Goal: Task Accomplishment & Management: Manage account settings

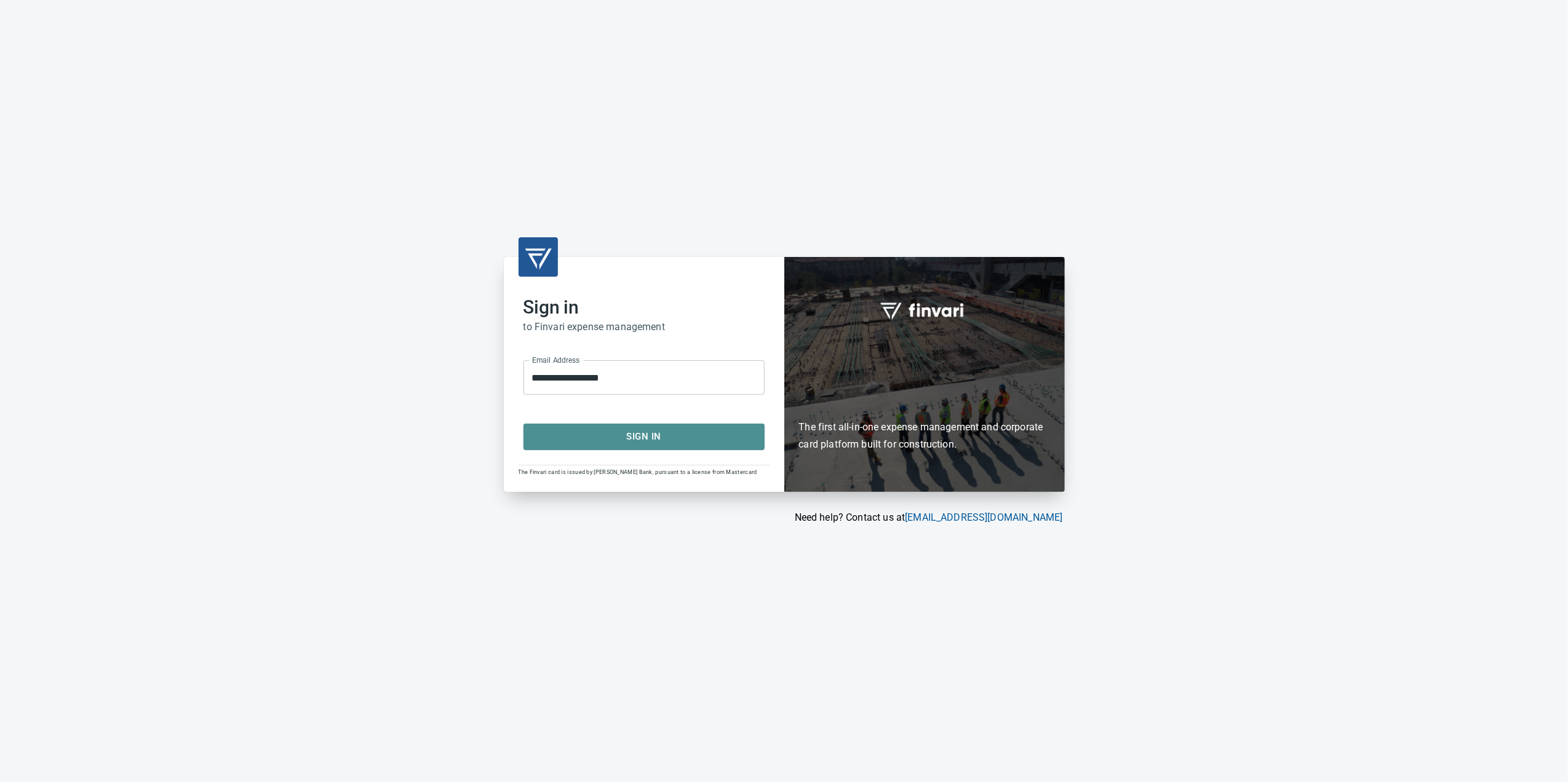
click at [564, 430] on span "Sign In" at bounding box center [644, 437] width 214 height 16
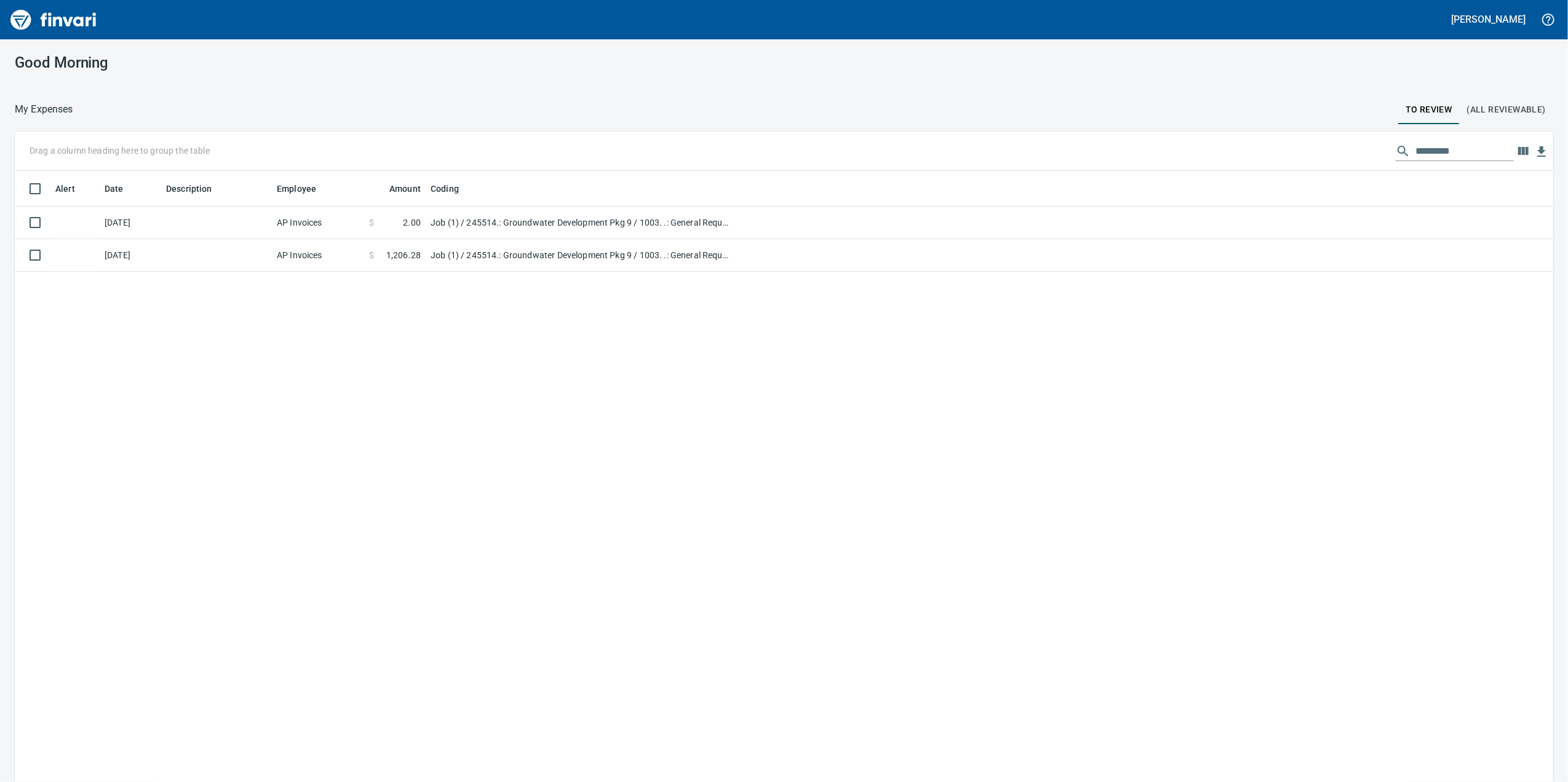
scroll to position [635, 1514]
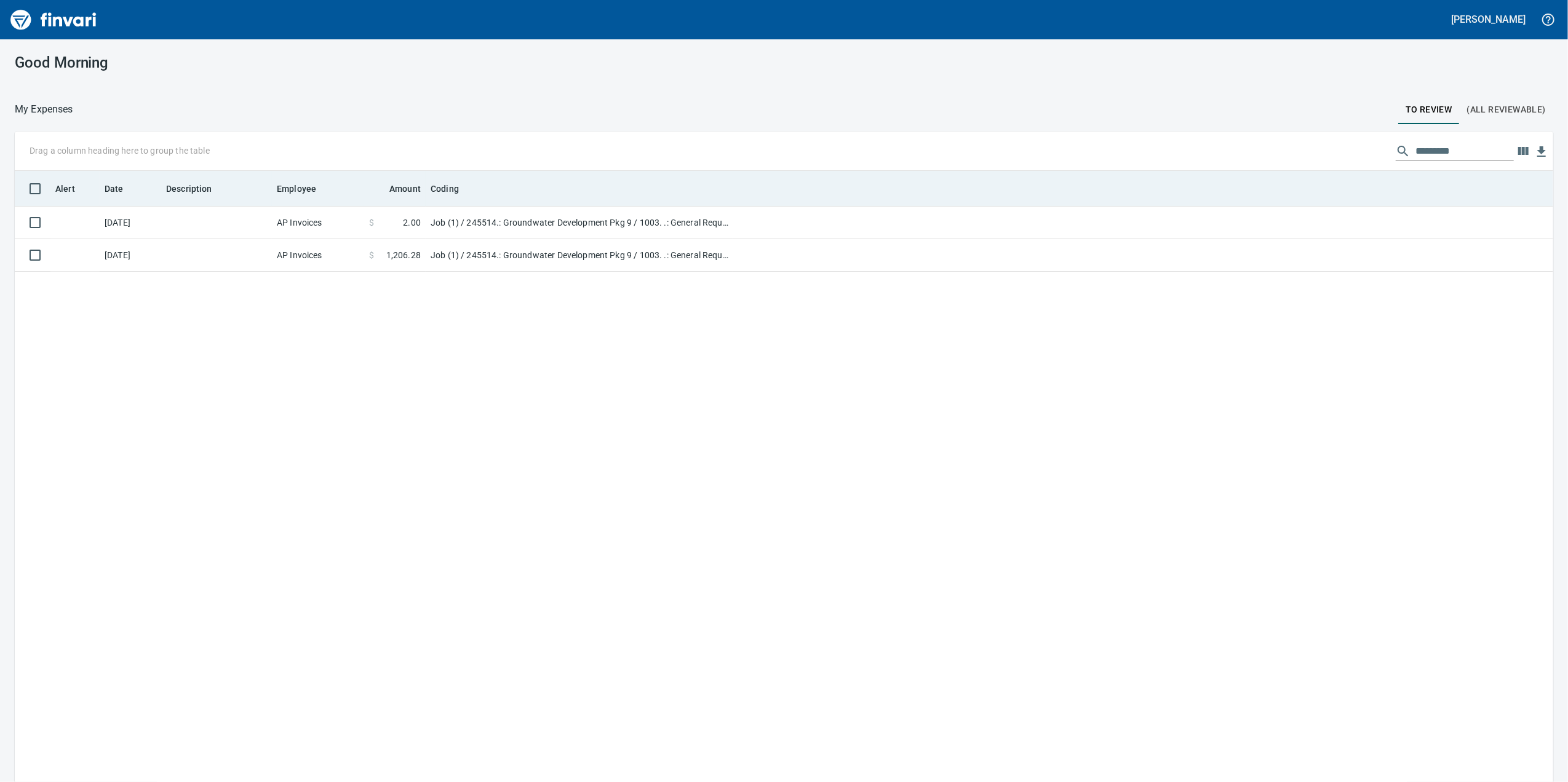
click at [695, 204] on th "Coding" at bounding box center [579, 189] width 308 height 36
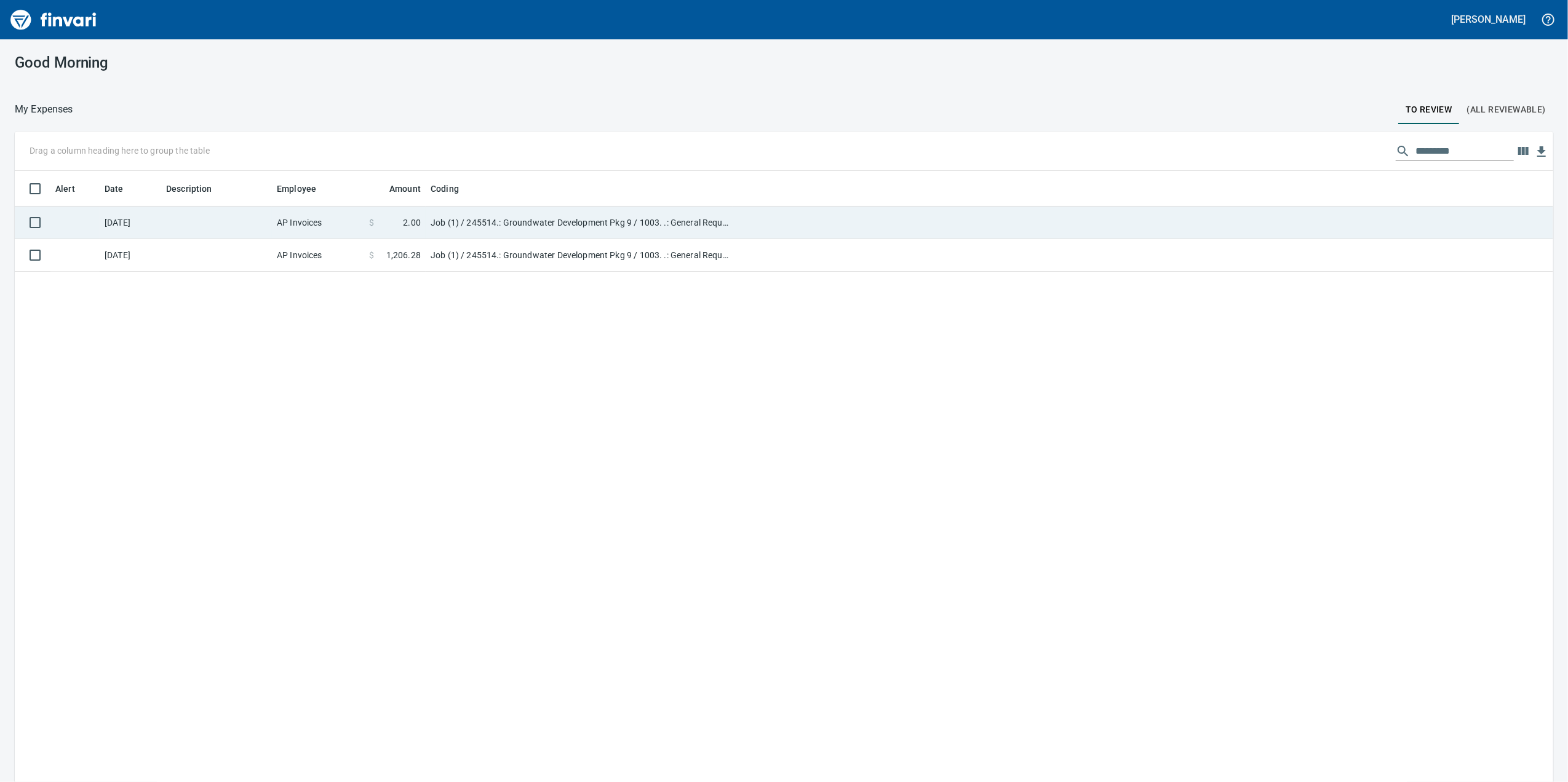
click at [689, 229] on td "Job (1) / 245514.: Groundwater Development Pkg 9 / 1003. .: General Requirement…" at bounding box center [579, 223] width 308 height 33
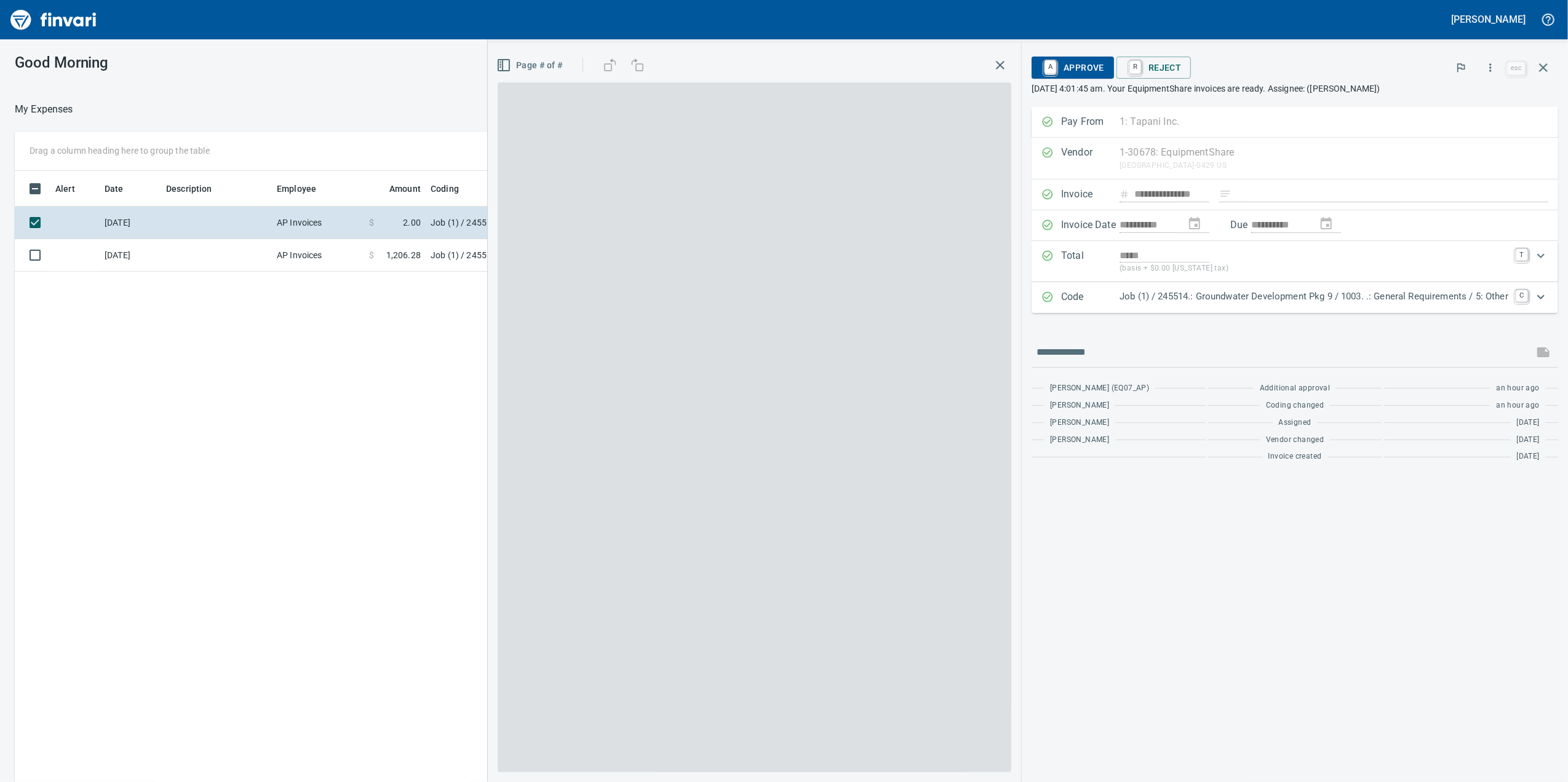
scroll to position [635, 1206]
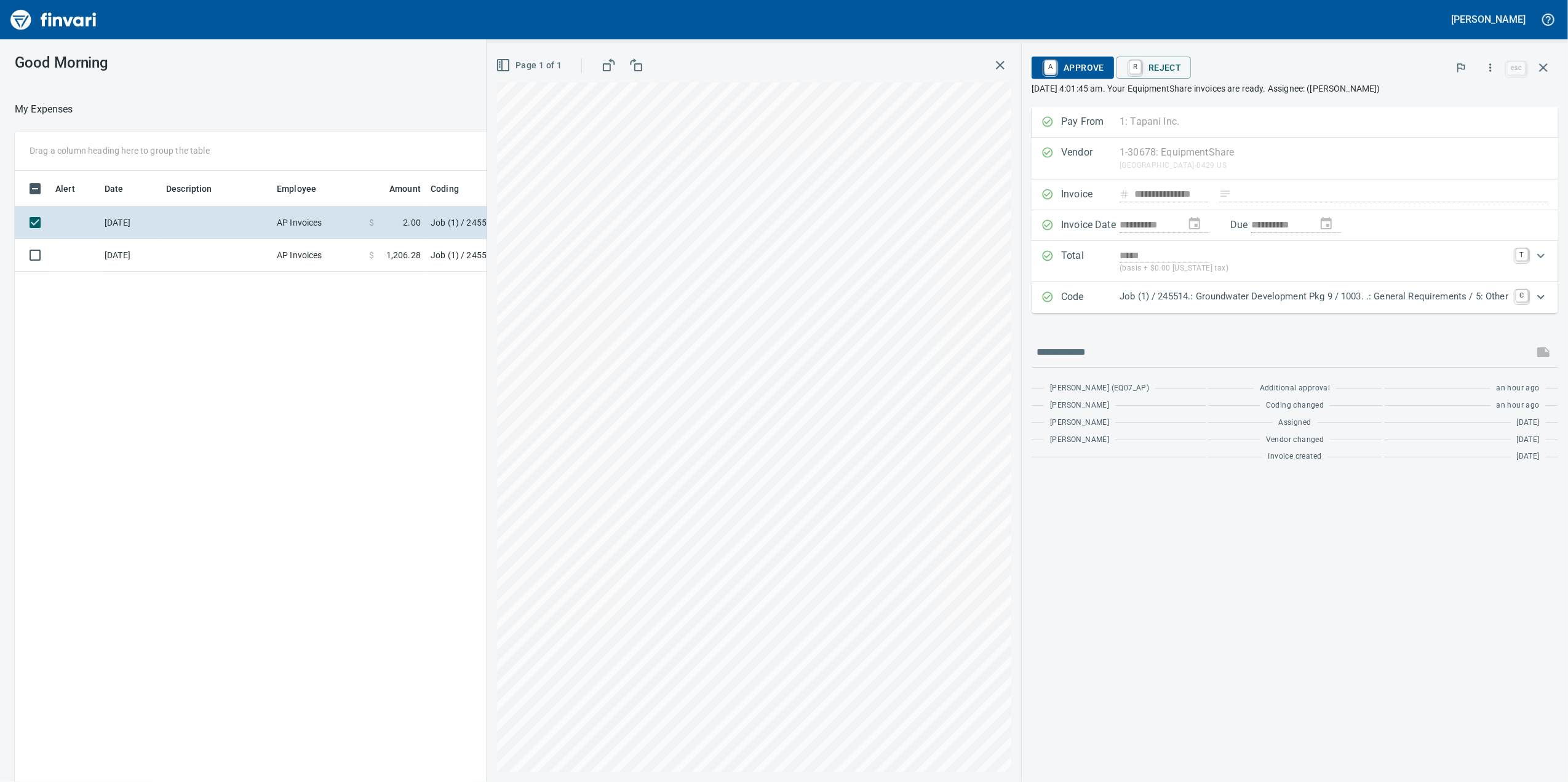
click at [1253, 313] on div "Code Job (1) / 245514.: Groundwater Development Pkg 9 / 1003. .: General Requir…" at bounding box center [1294, 298] width 526 height 31
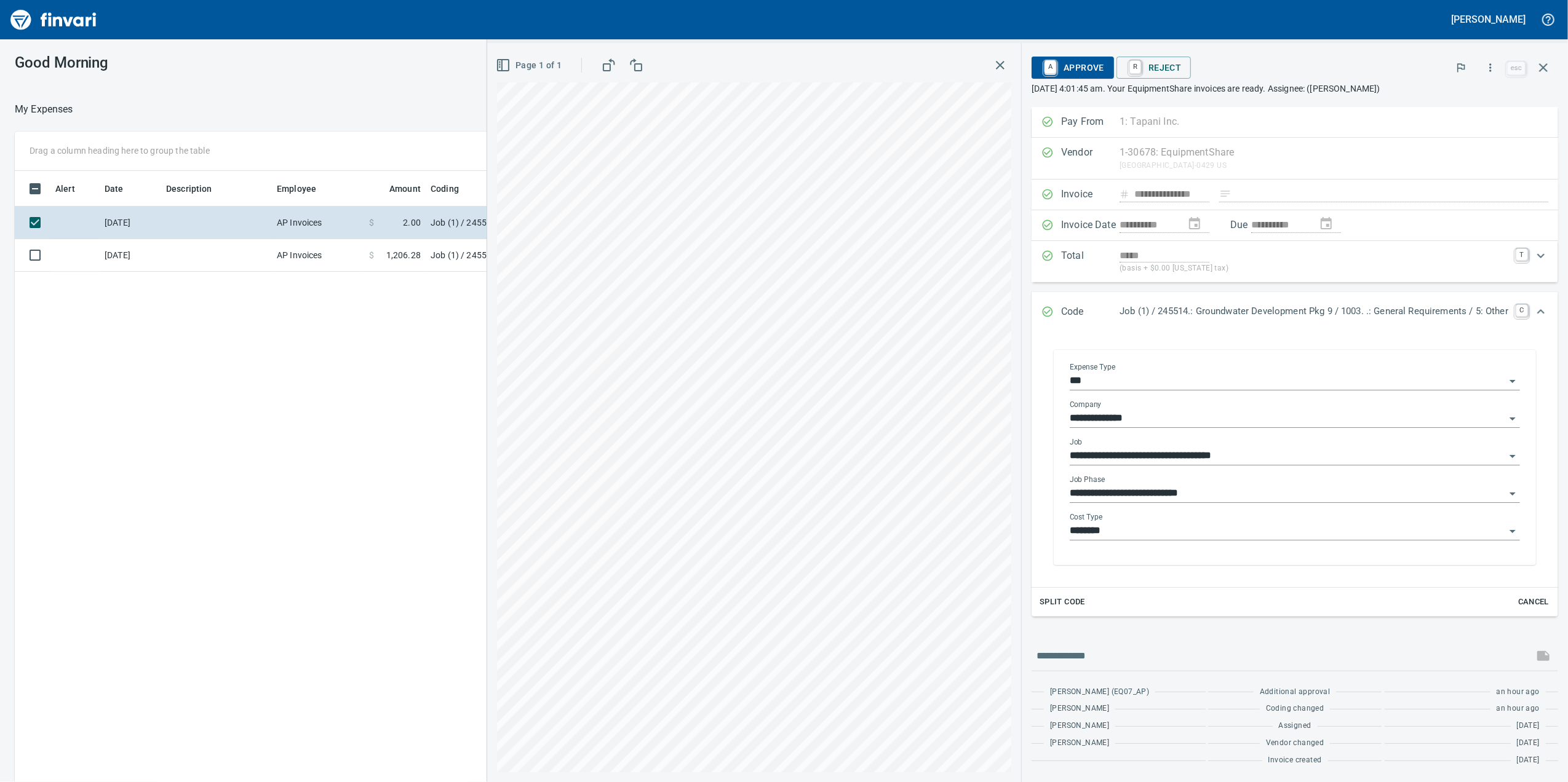
click at [1145, 496] on input "**********" at bounding box center [1287, 493] width 435 height 17
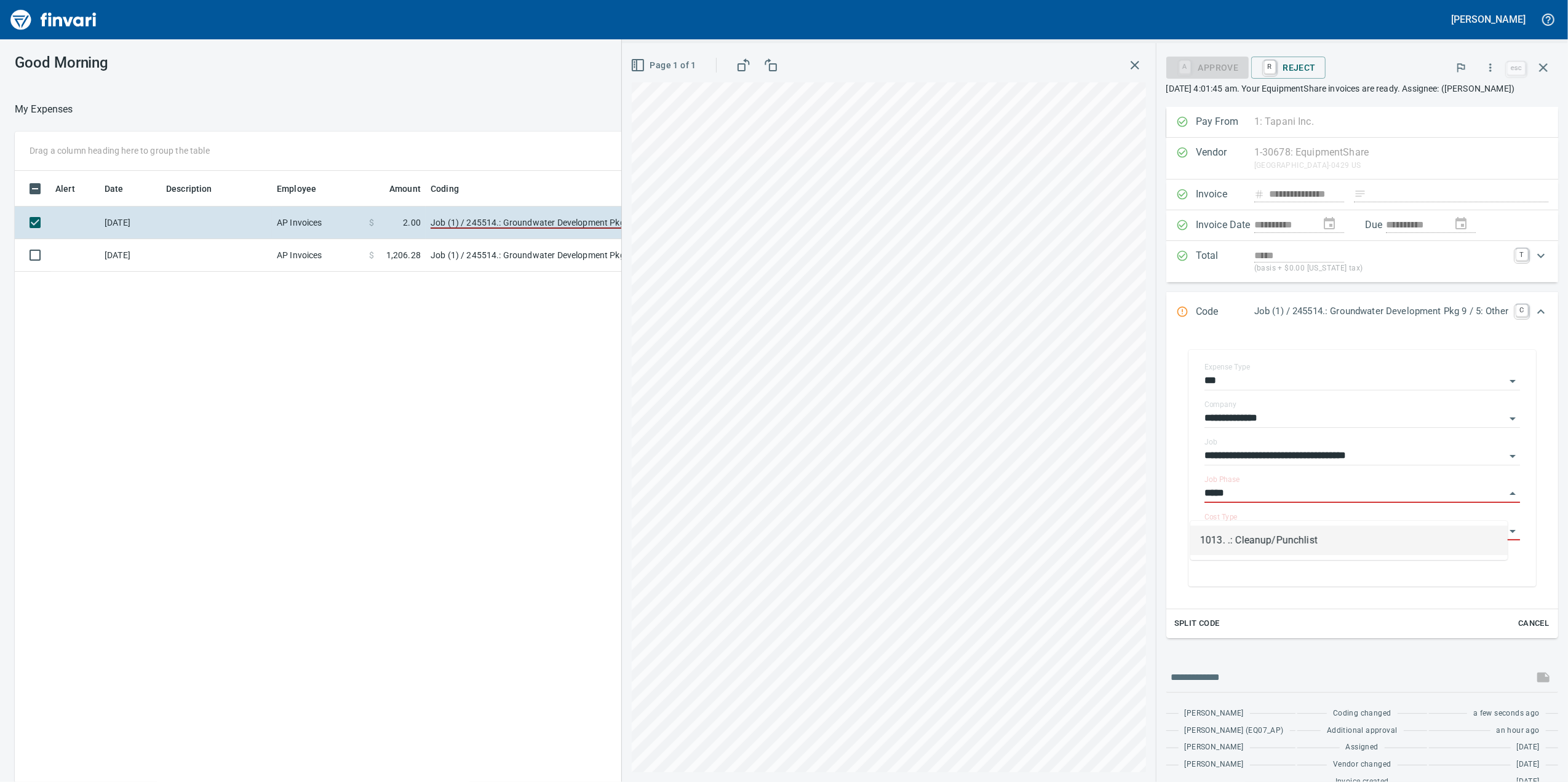
click at [1216, 547] on li "1013. .: Cleanup/Punchlist" at bounding box center [1349, 541] width 318 height 29
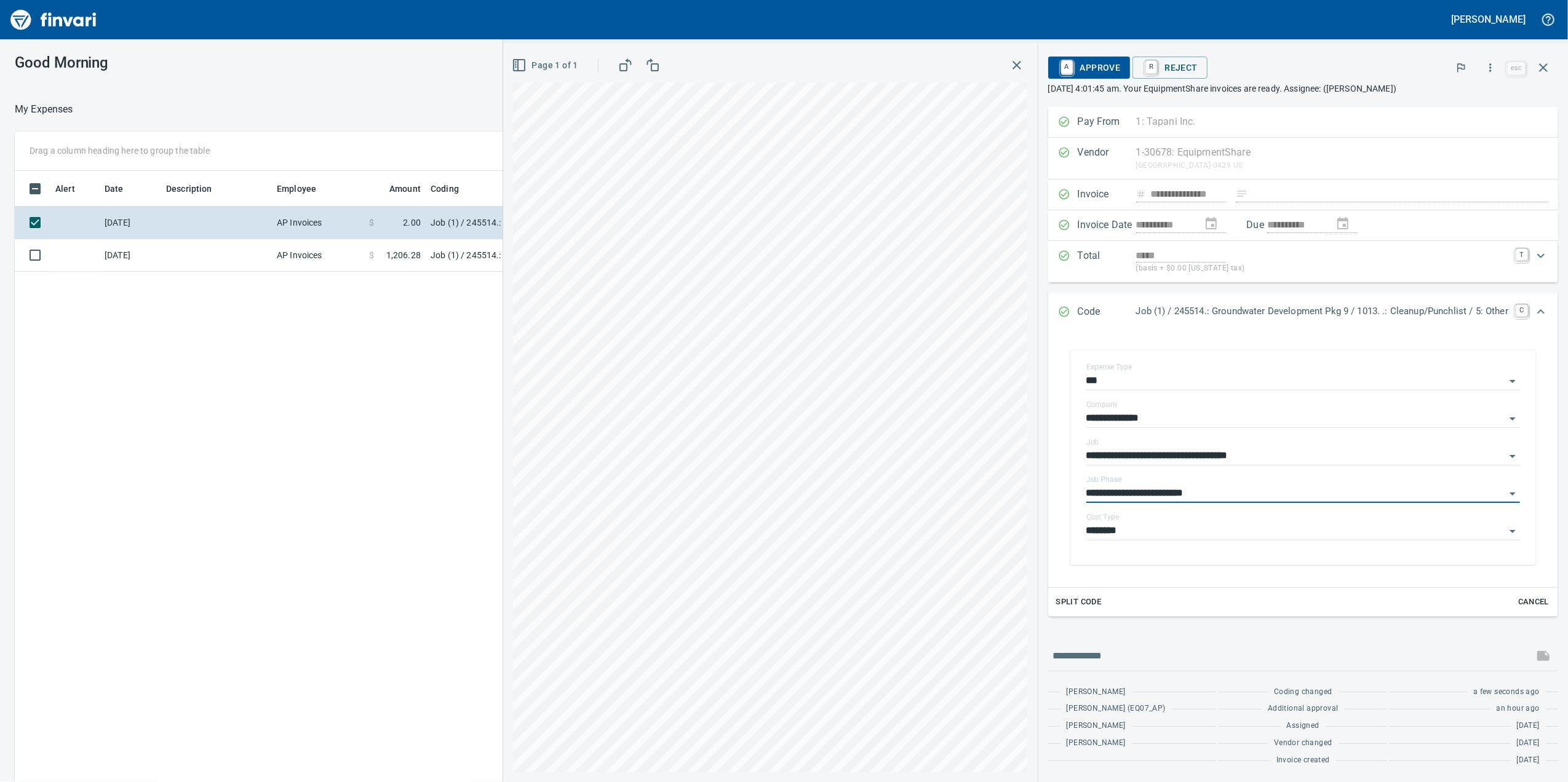
type input "**********"
drag, startPoint x: 1073, startPoint y: 67, endPoint x: 1063, endPoint y: 73, distance: 11.7
click at [1071, 68] on span "A Approve" at bounding box center [1089, 68] width 63 height 21
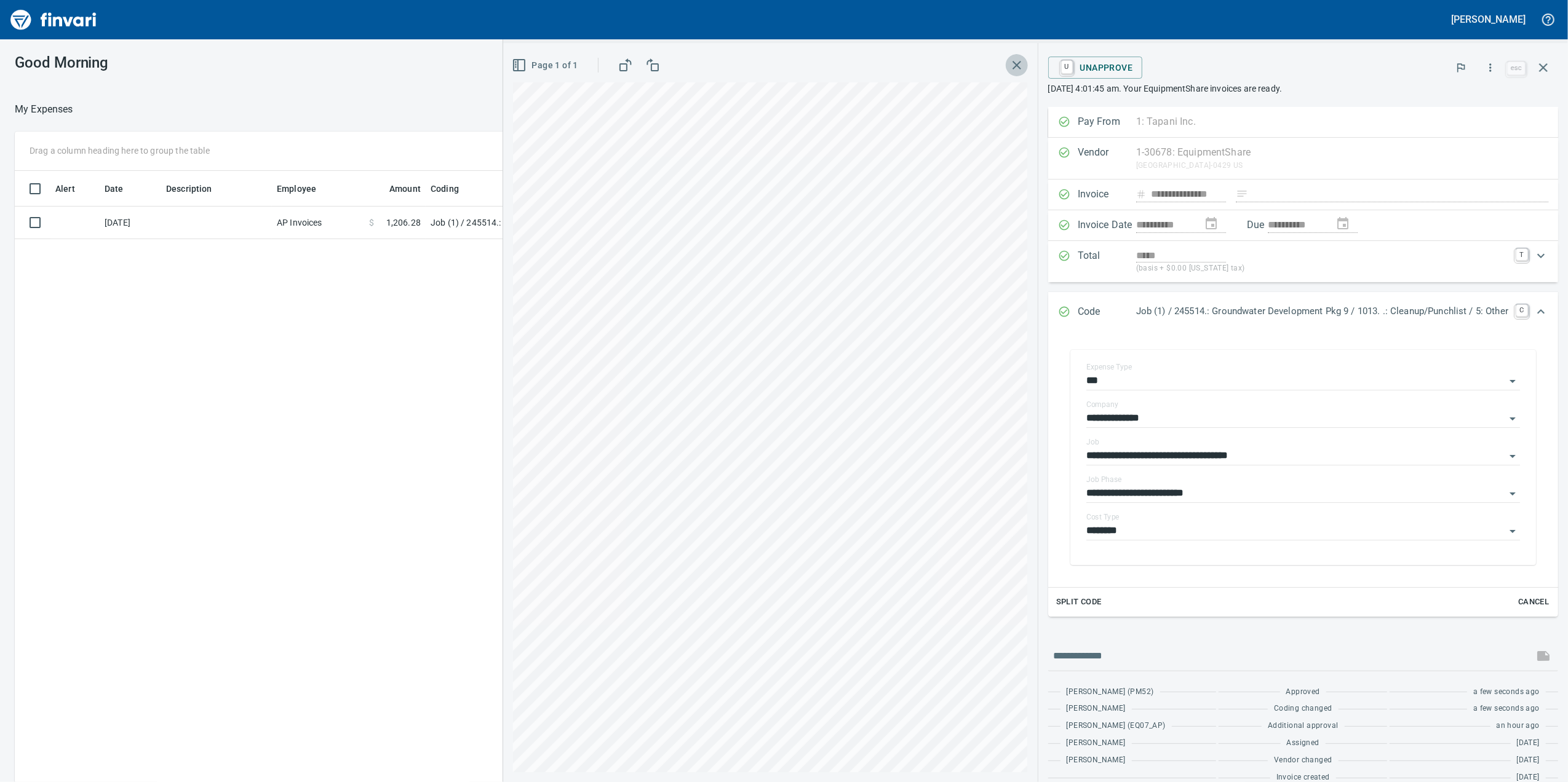
click at [989, 61] on div "Page 1 of 1" at bounding box center [770, 65] width 514 height 25
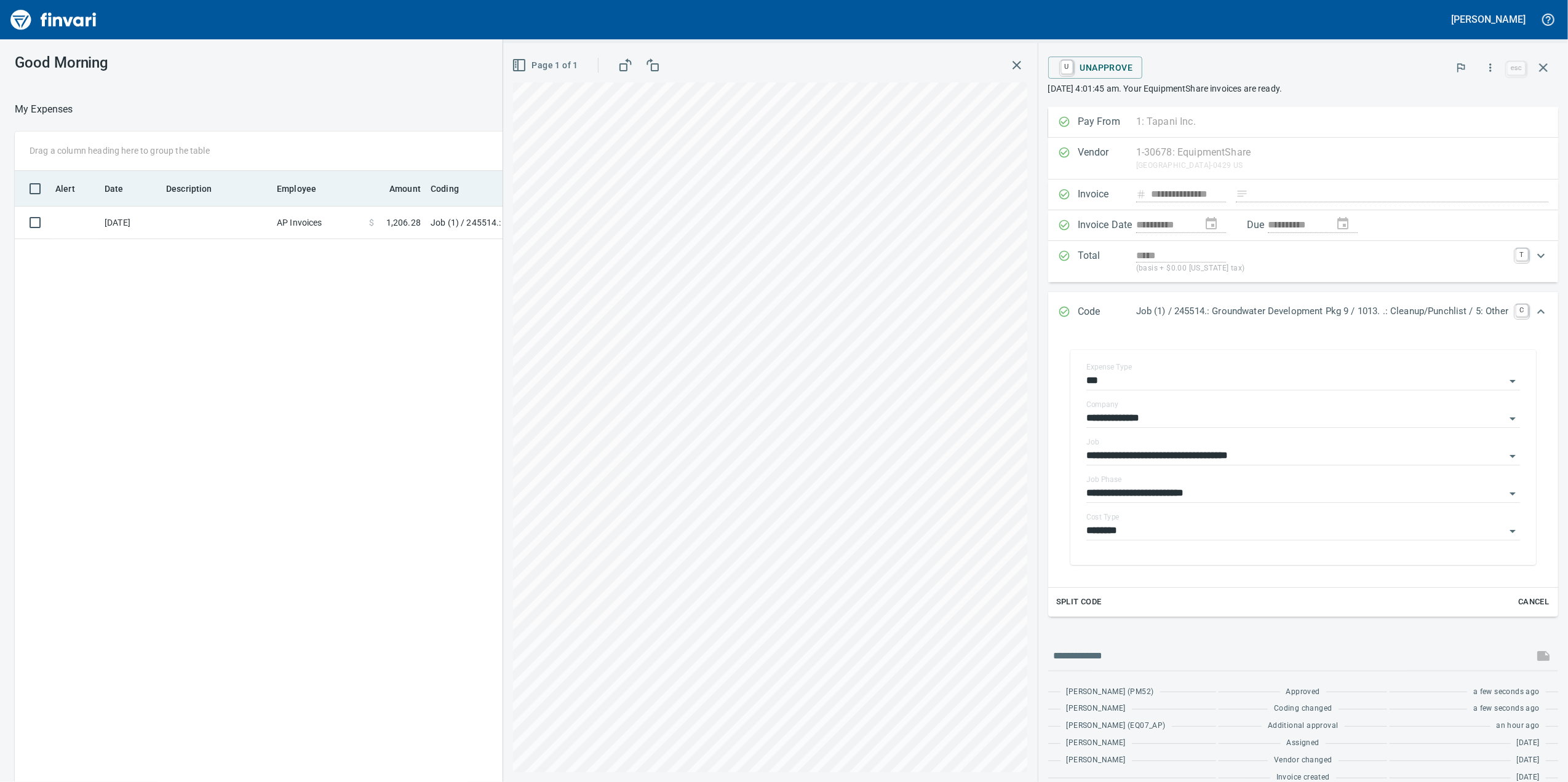
click at [224, 202] on th "Description" at bounding box center [216, 189] width 110 height 36
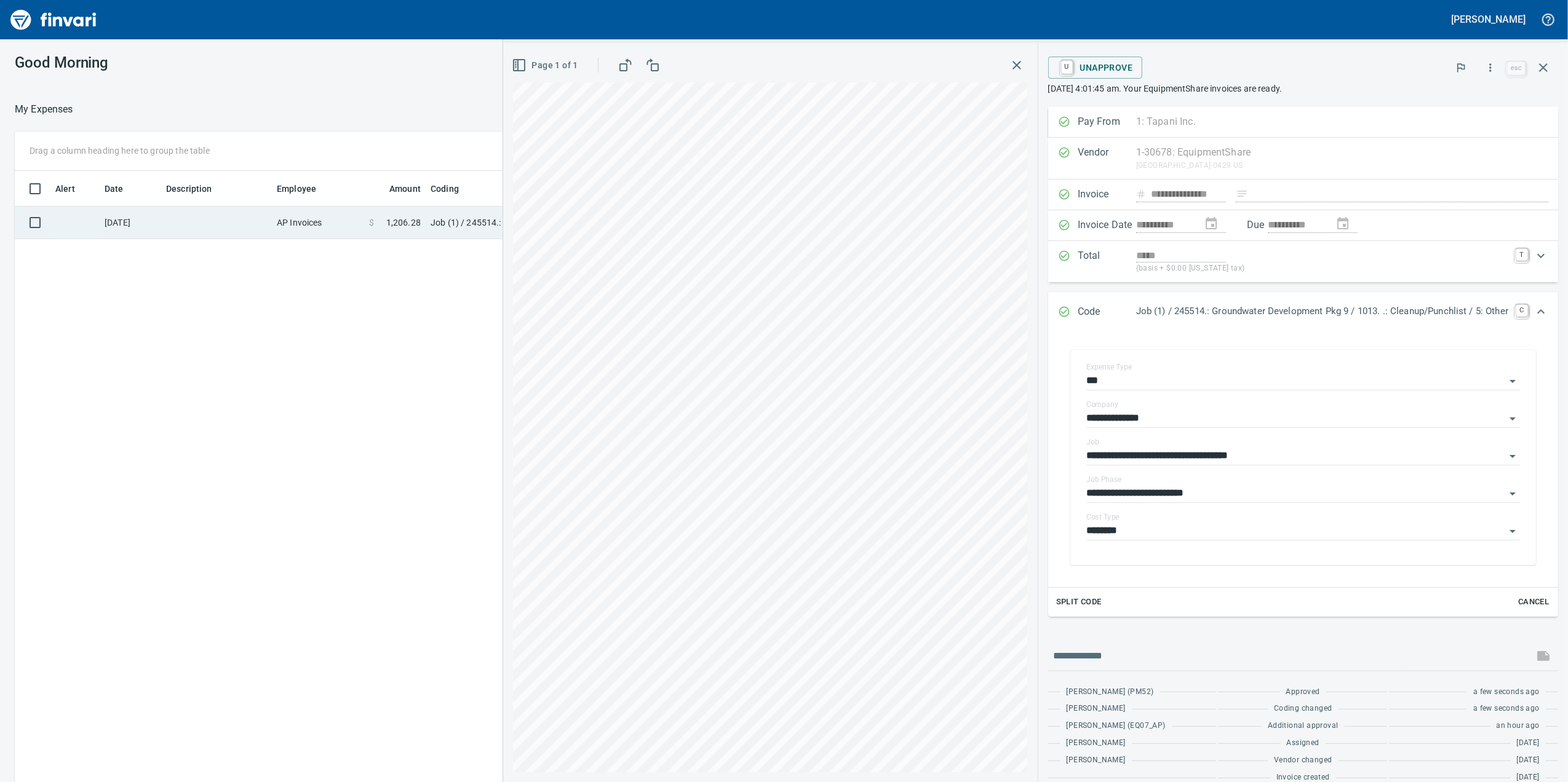
drag, startPoint x: 217, startPoint y: 217, endPoint x: 222, endPoint y: 222, distance: 7.1
click at [217, 217] on td at bounding box center [216, 223] width 110 height 33
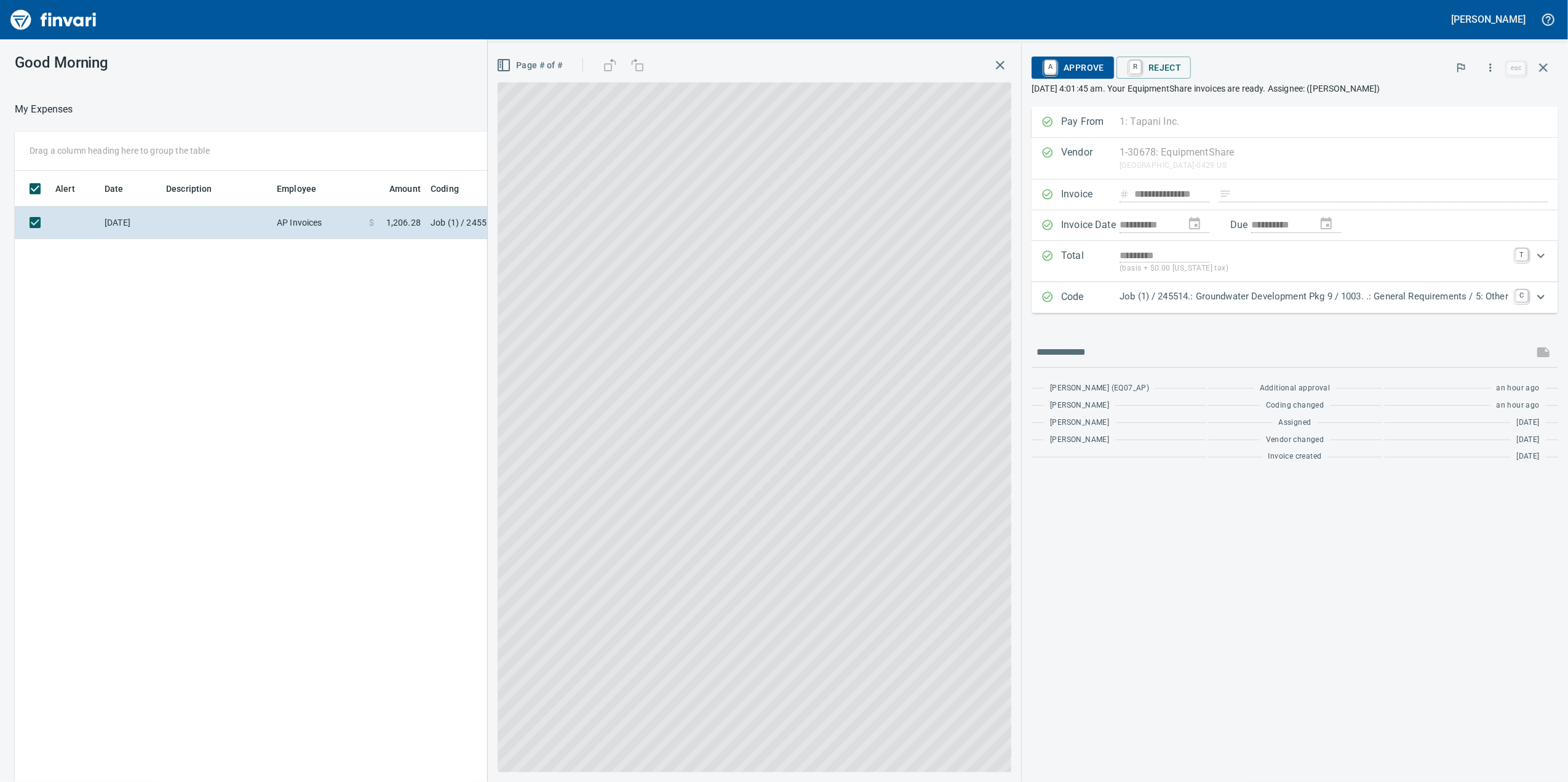
click at [1061, 306] on p "Code" at bounding box center [1090, 298] width 58 height 16
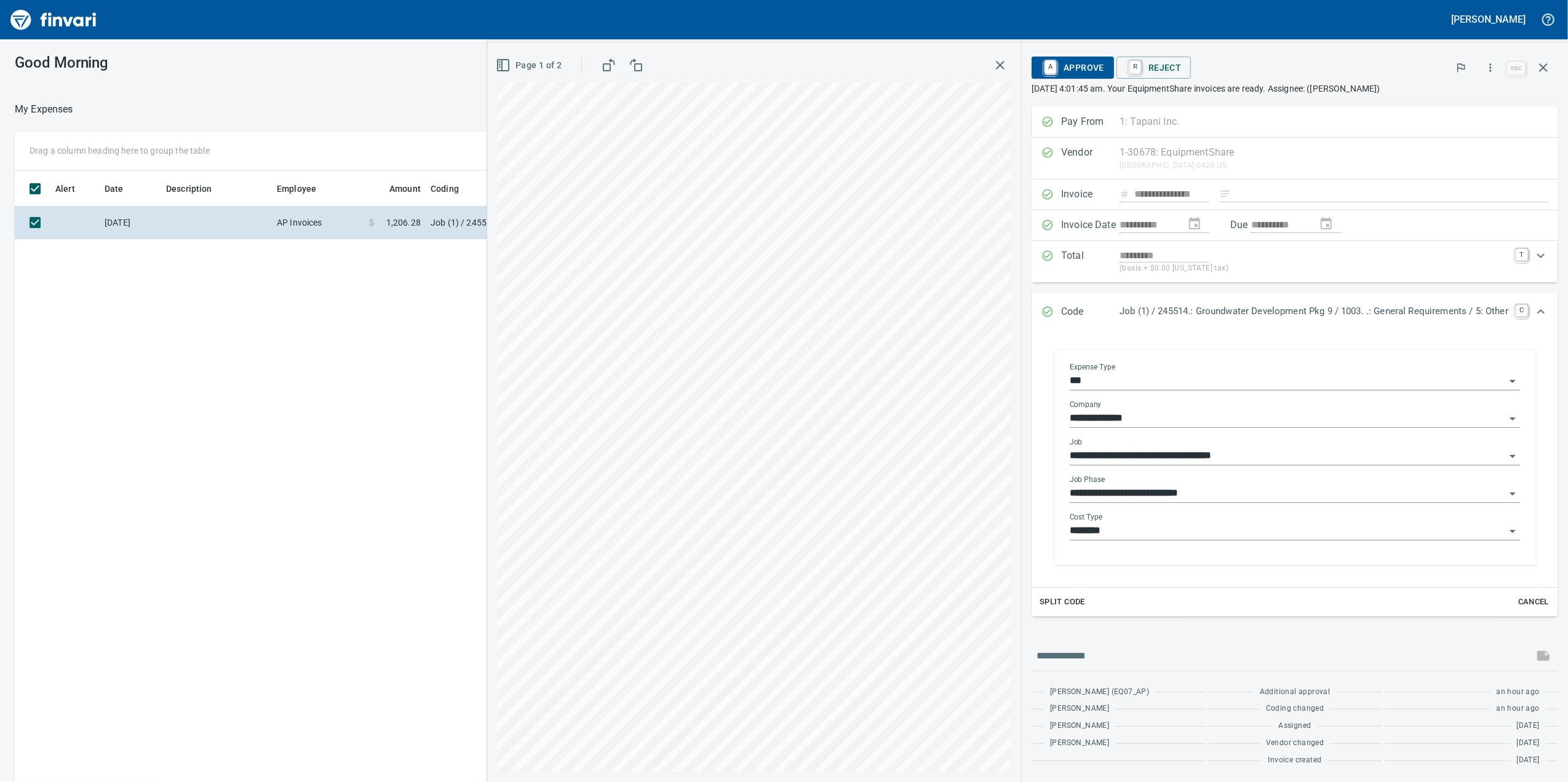
scroll to position [635, 1206]
click at [1115, 502] on input "**********" at bounding box center [1287, 493] width 435 height 17
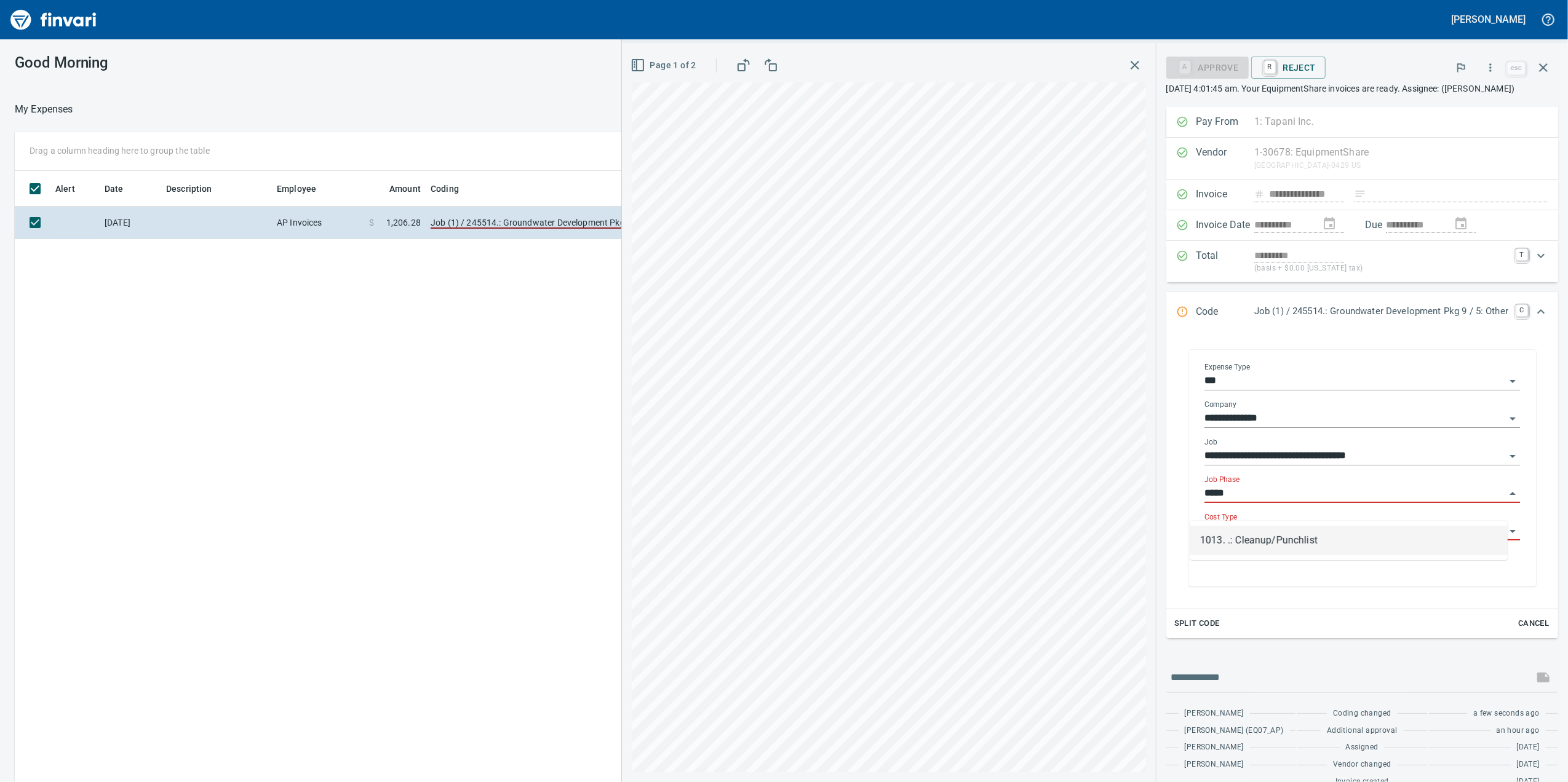
click at [1246, 547] on li "1013. .: Cleanup/Punchlist" at bounding box center [1349, 541] width 318 height 29
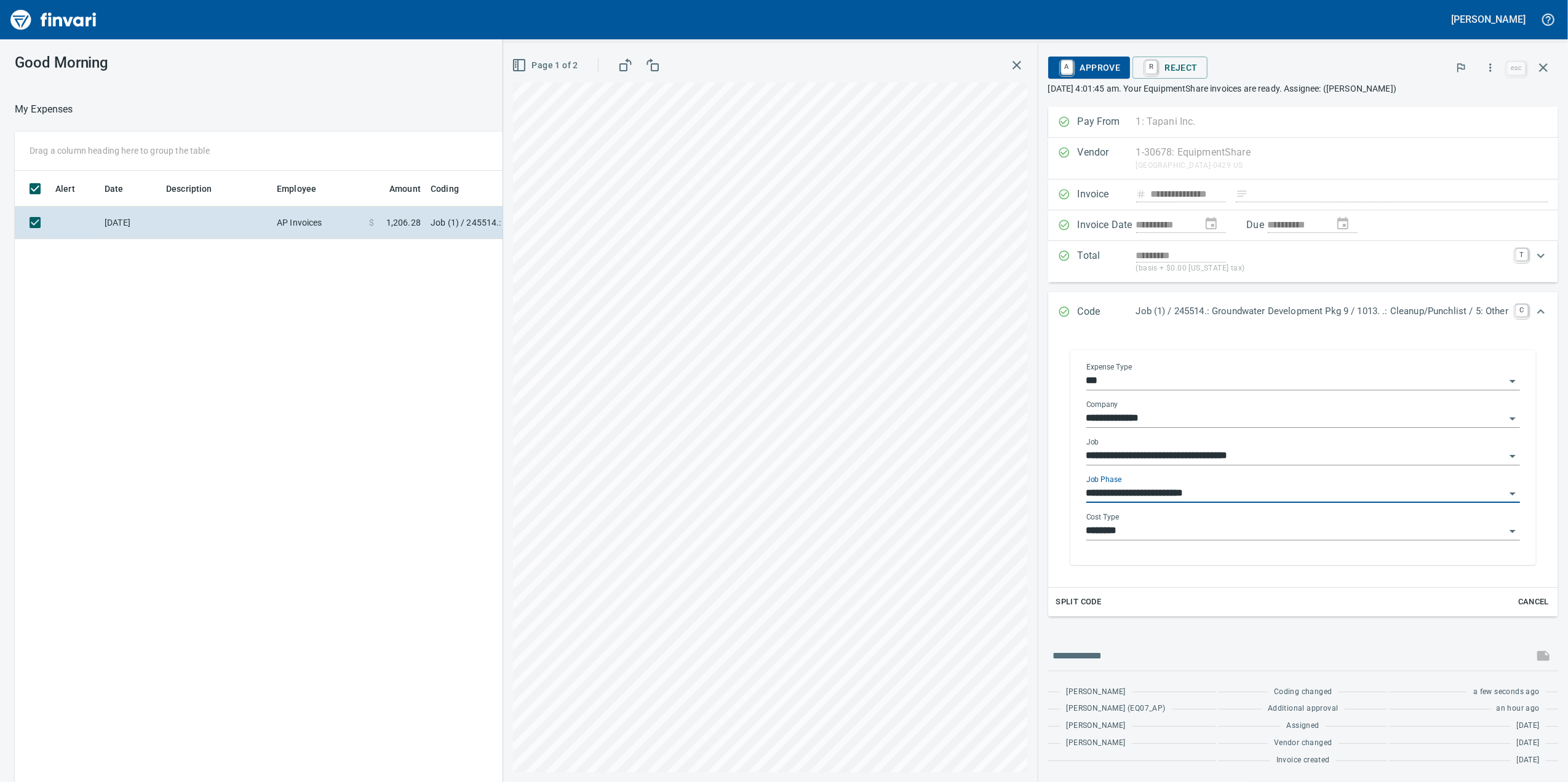
type input "**********"
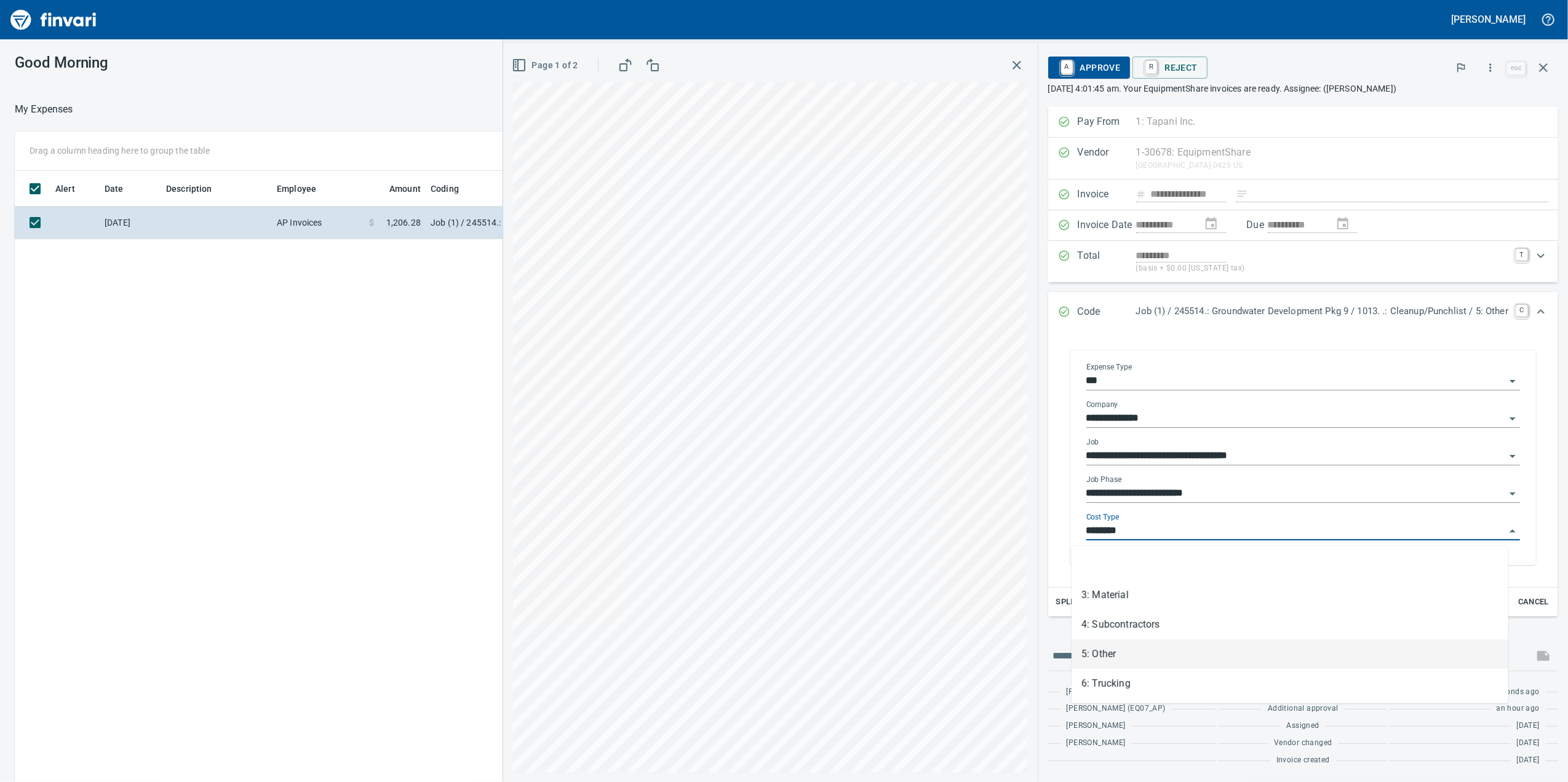
click at [1180, 528] on input "********" at bounding box center [1295, 531] width 419 height 17
click at [1083, 658] on li "5: Other" at bounding box center [1290, 654] width 437 height 29
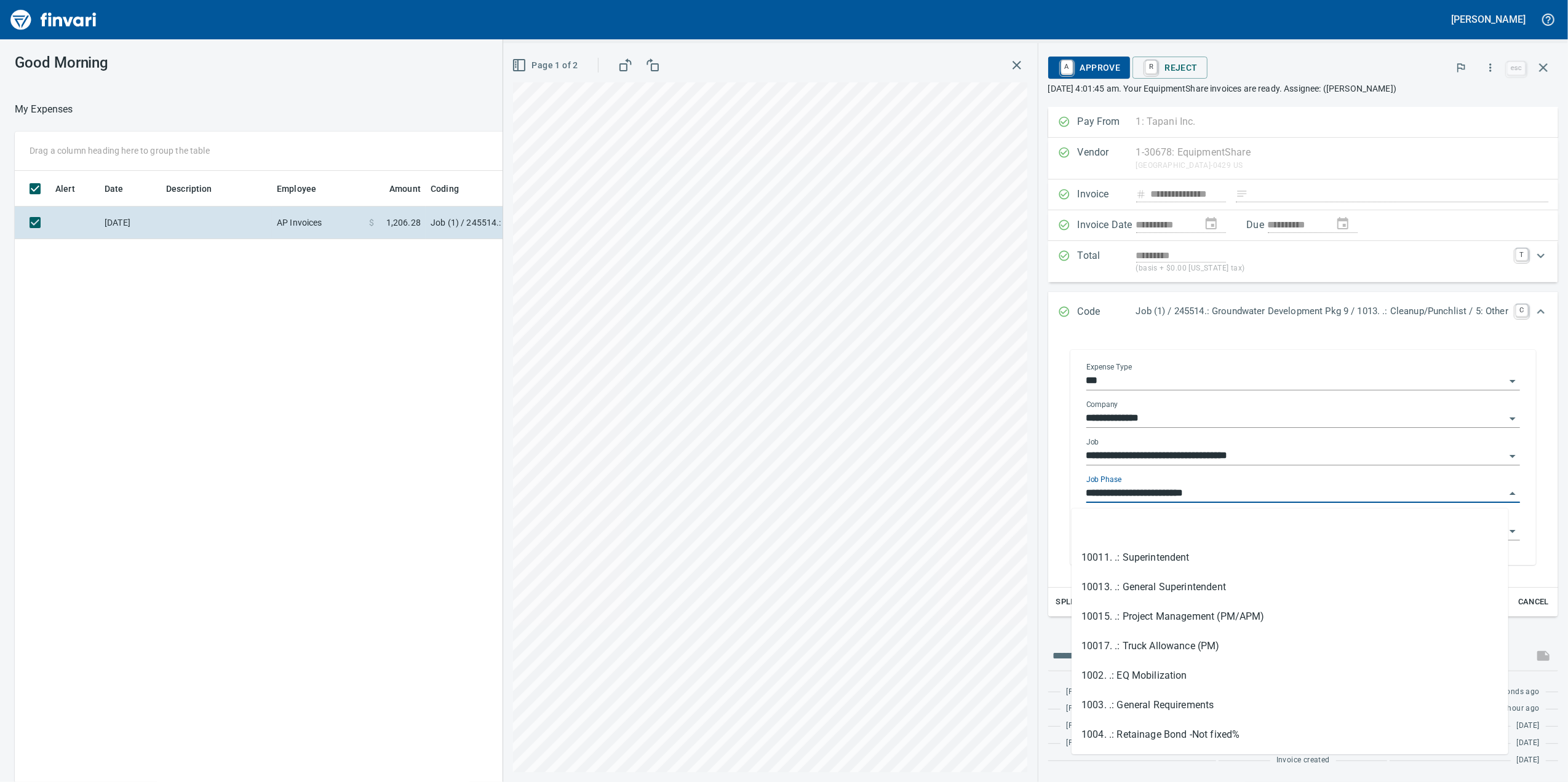
click at [1232, 491] on input "**********" at bounding box center [1295, 493] width 419 height 17
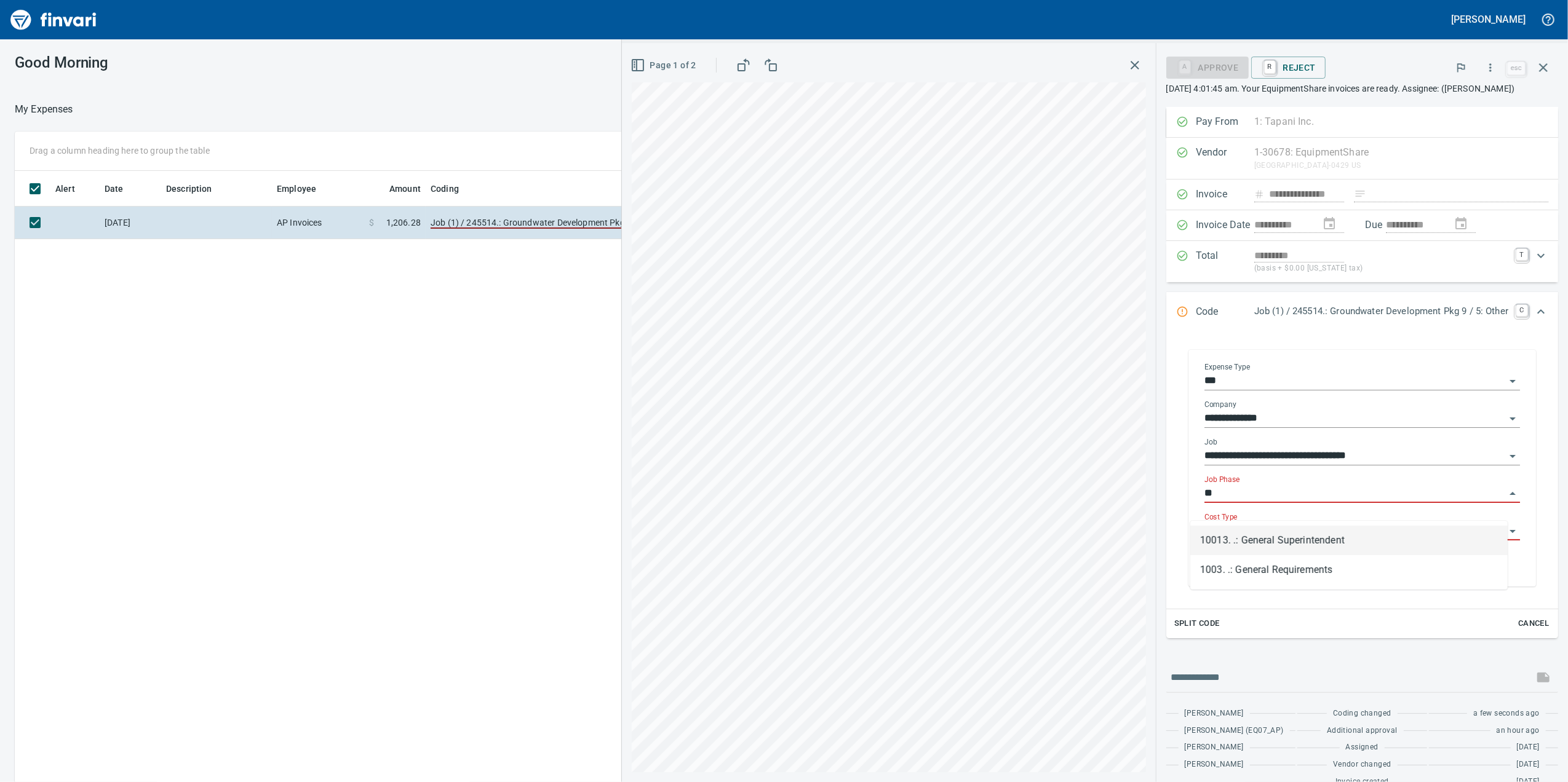
type input "*"
click at [1230, 544] on li "1013. .: Cleanup/Punchlist" at bounding box center [1349, 541] width 318 height 29
type input "**********"
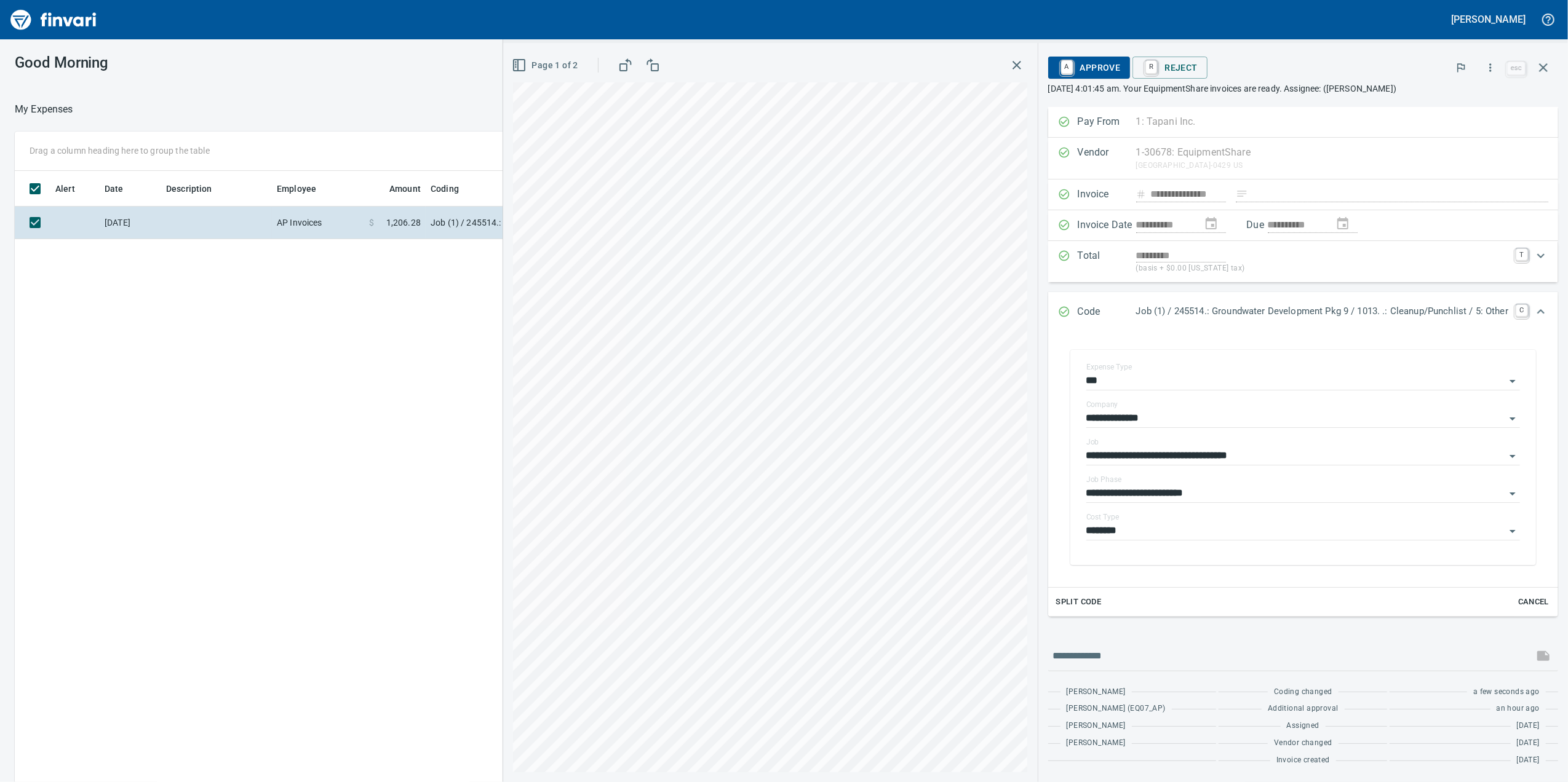
click at [1051, 81] on div "A Approve R Reject esc" at bounding box center [1303, 68] width 510 height 29
click at [1061, 69] on link "A" at bounding box center [1067, 67] width 11 height 14
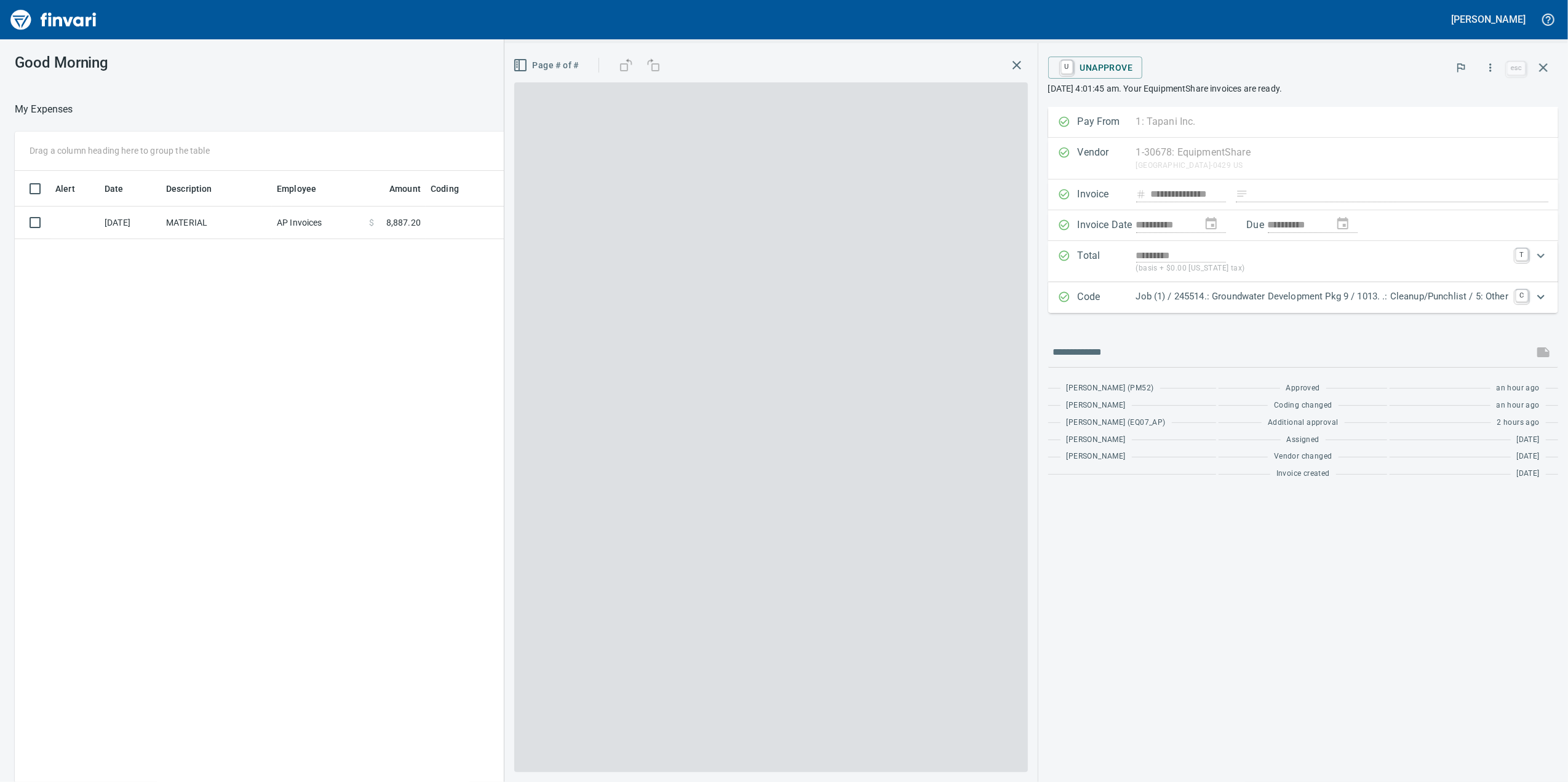
scroll to position [2, 2]
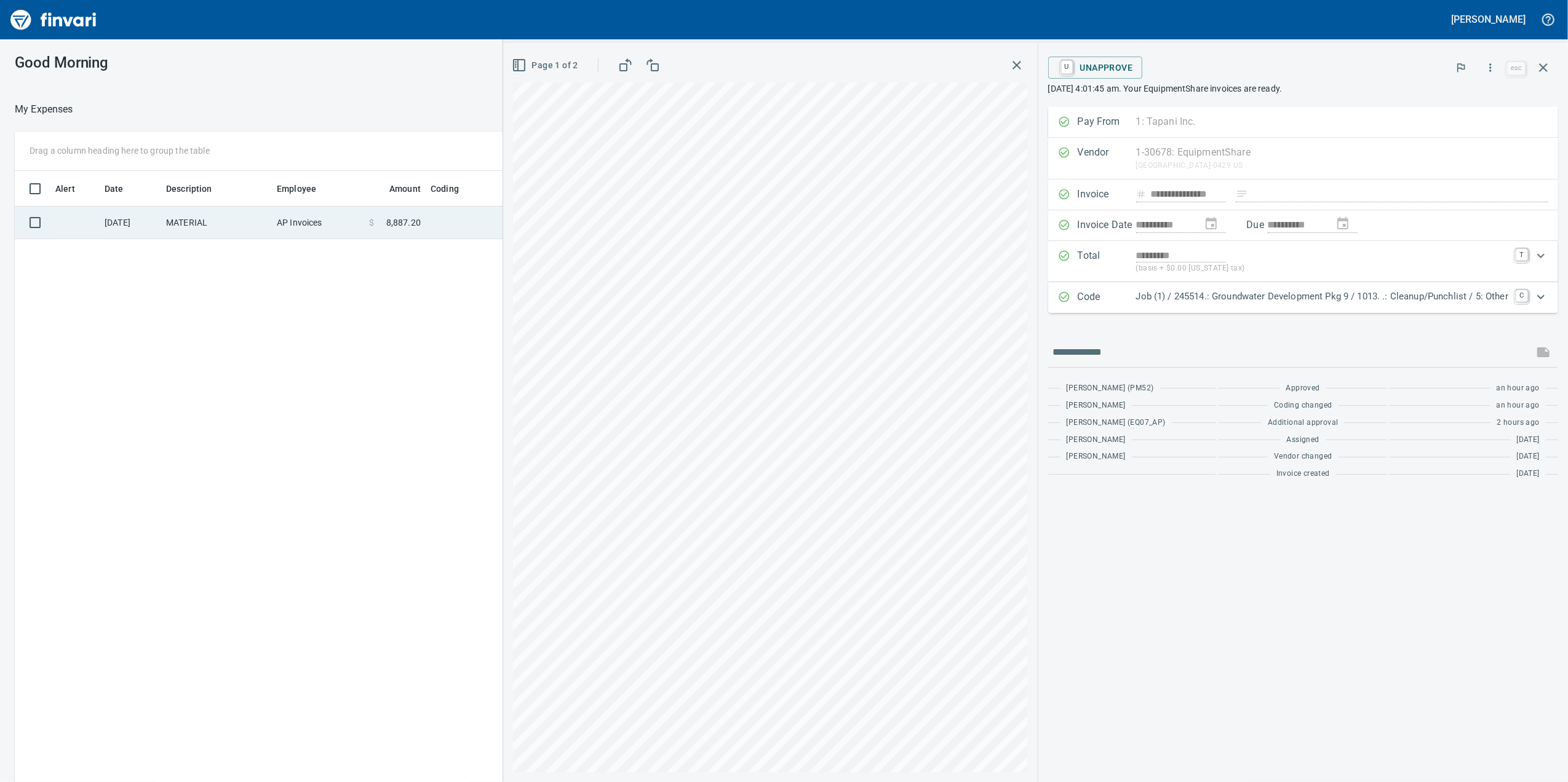
click at [358, 208] on td "AP Invoices" at bounding box center [318, 223] width 92 height 33
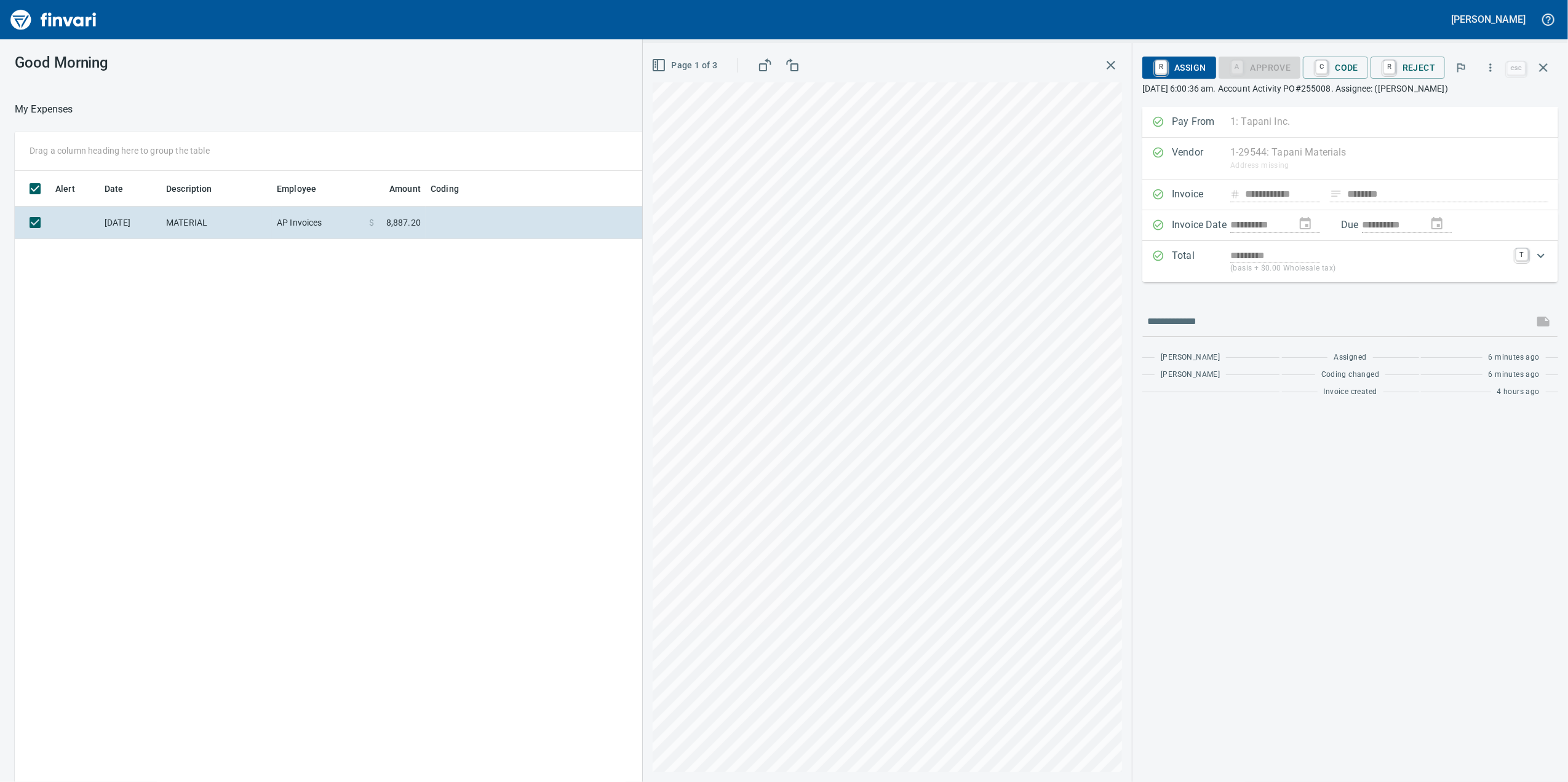
click at [656, 74] on button "Page 1 of 3" at bounding box center [685, 65] width 73 height 23
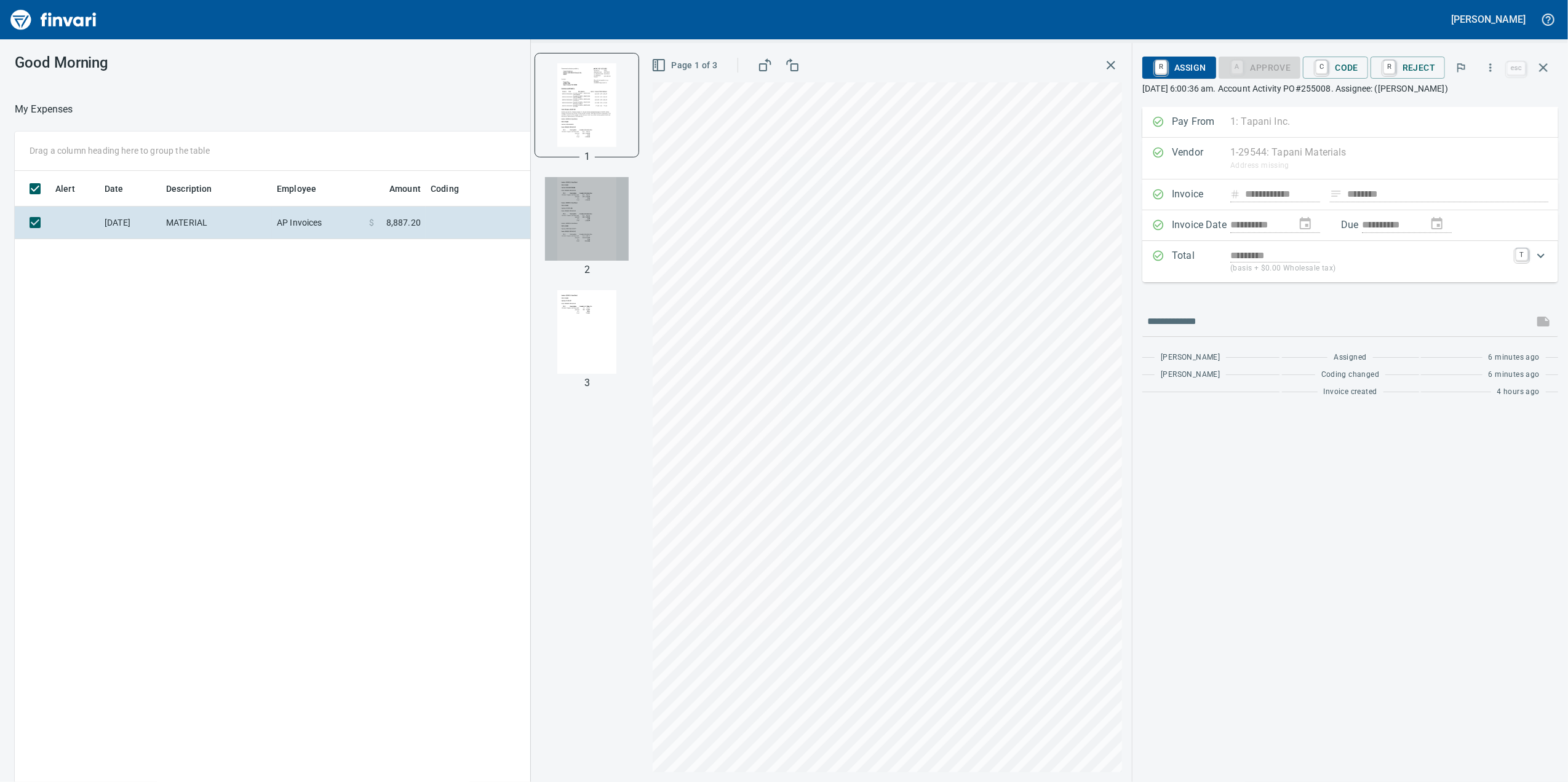
click at [594, 184] on img "button" at bounding box center [587, 218] width 83 height 83
click at [579, 354] on img "button" at bounding box center [587, 332] width 83 height 83
click at [601, 209] on img "button" at bounding box center [587, 218] width 83 height 83
click at [579, 113] on img "button" at bounding box center [587, 105] width 83 height 83
click at [570, 209] on img "button" at bounding box center [587, 218] width 83 height 83
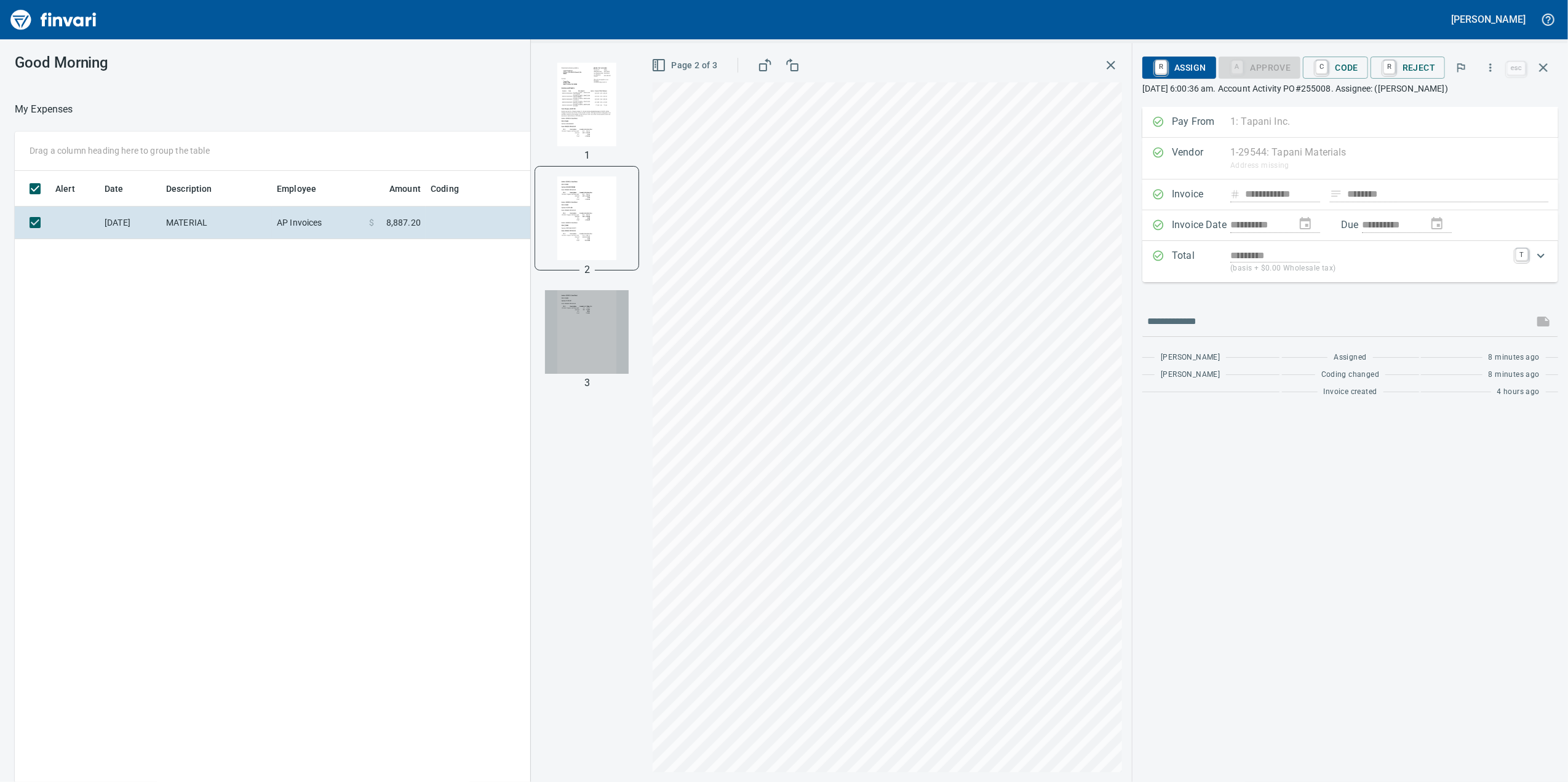
click at [584, 298] on img "button" at bounding box center [587, 332] width 83 height 83
click at [596, 230] on img "button" at bounding box center [587, 218] width 83 height 83
click at [603, 151] on div at bounding box center [587, 105] width 103 height 103
click at [603, 116] on img "button" at bounding box center [587, 105] width 83 height 83
click at [589, 224] on img "button" at bounding box center [587, 218] width 83 height 83
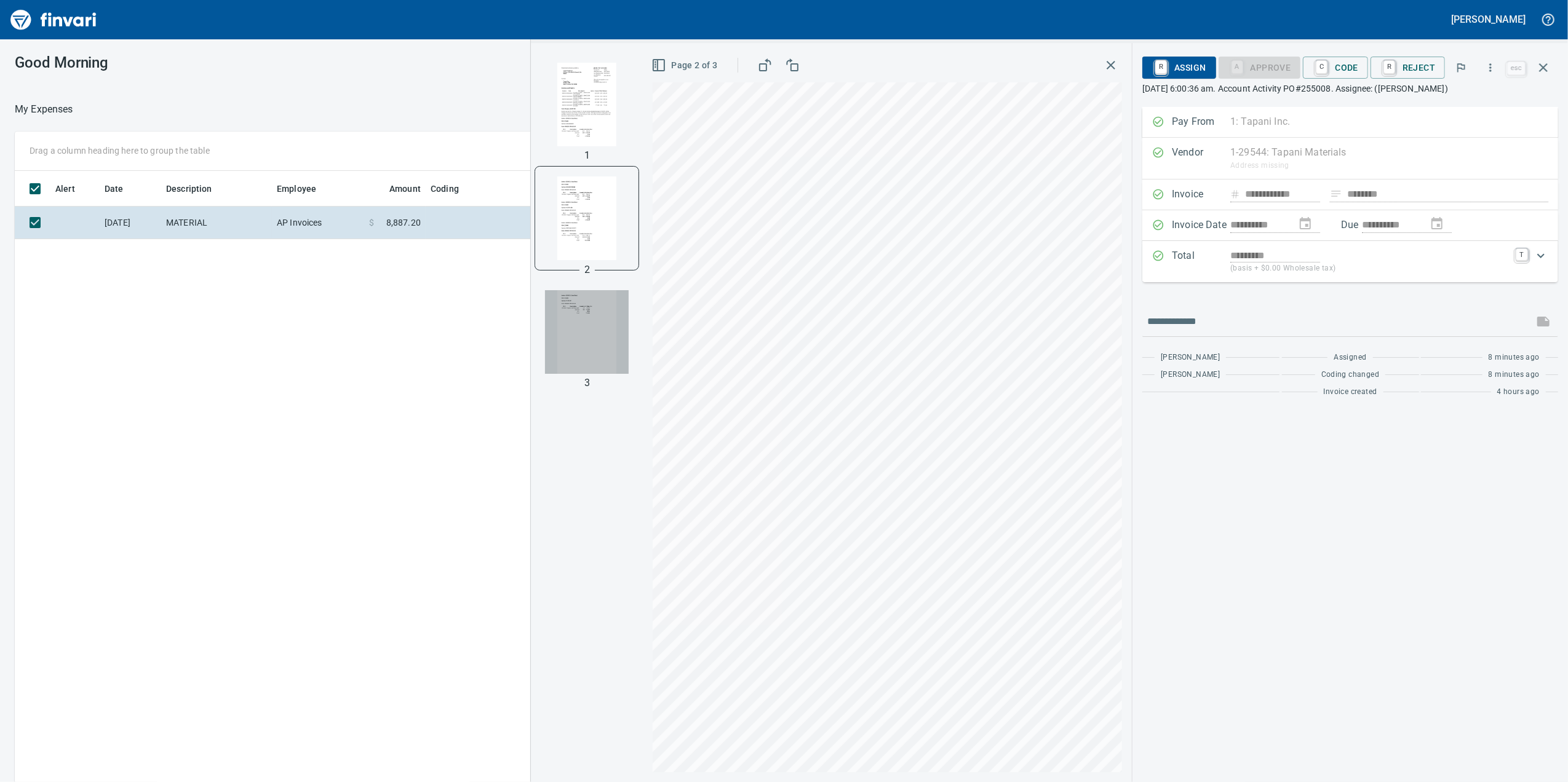
click at [579, 308] on img "button" at bounding box center [587, 332] width 83 height 83
click at [601, 219] on img "button" at bounding box center [587, 218] width 83 height 83
click at [603, 120] on img "button" at bounding box center [587, 105] width 83 height 83
click at [568, 235] on img "button" at bounding box center [587, 218] width 83 height 83
click at [571, 306] on img "button" at bounding box center [587, 332] width 83 height 83
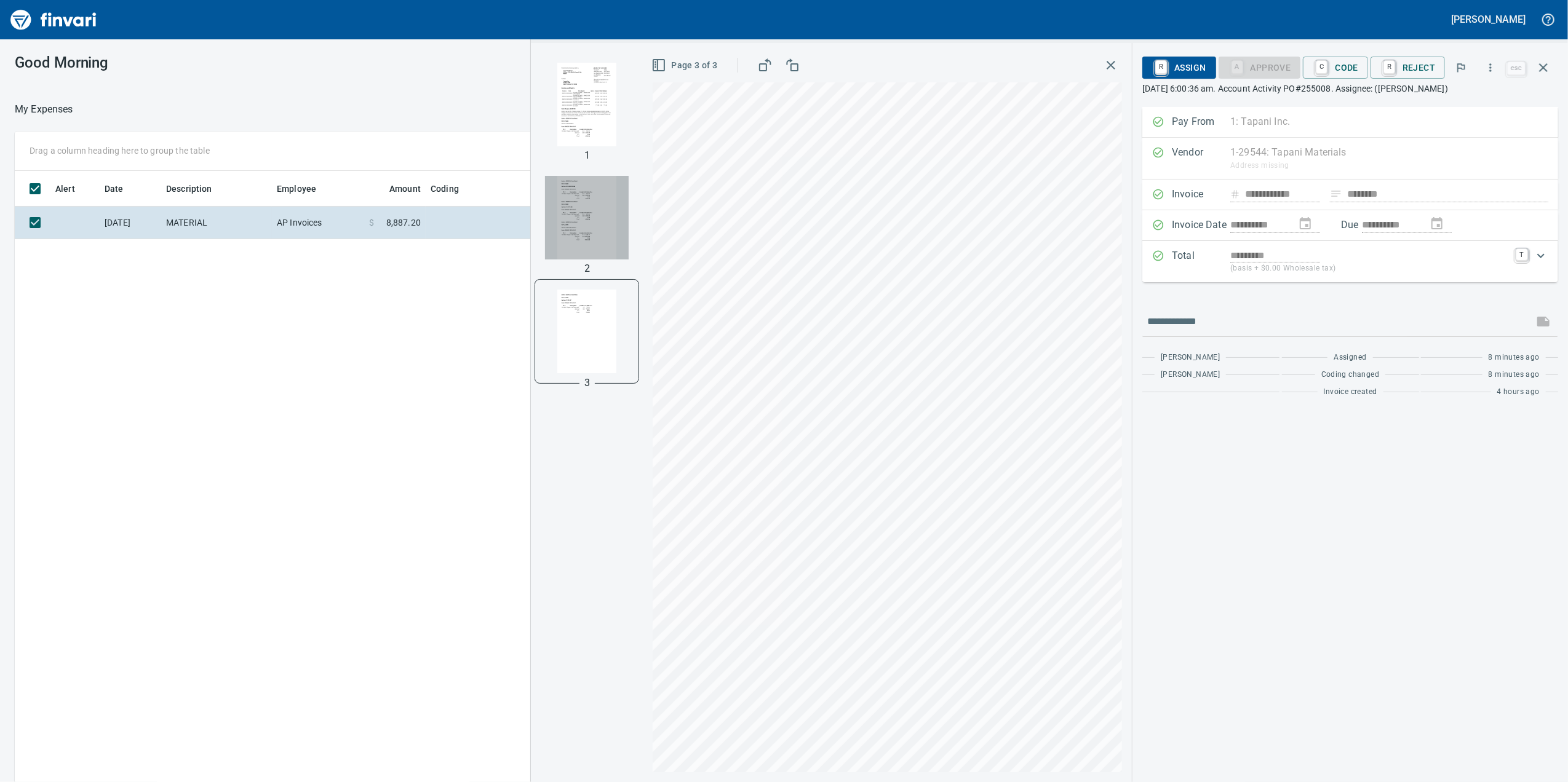
drag, startPoint x: 591, startPoint y: 246, endPoint x: 593, endPoint y: 236, distance: 10.2
click at [591, 246] on img "button" at bounding box center [587, 218] width 83 height 83
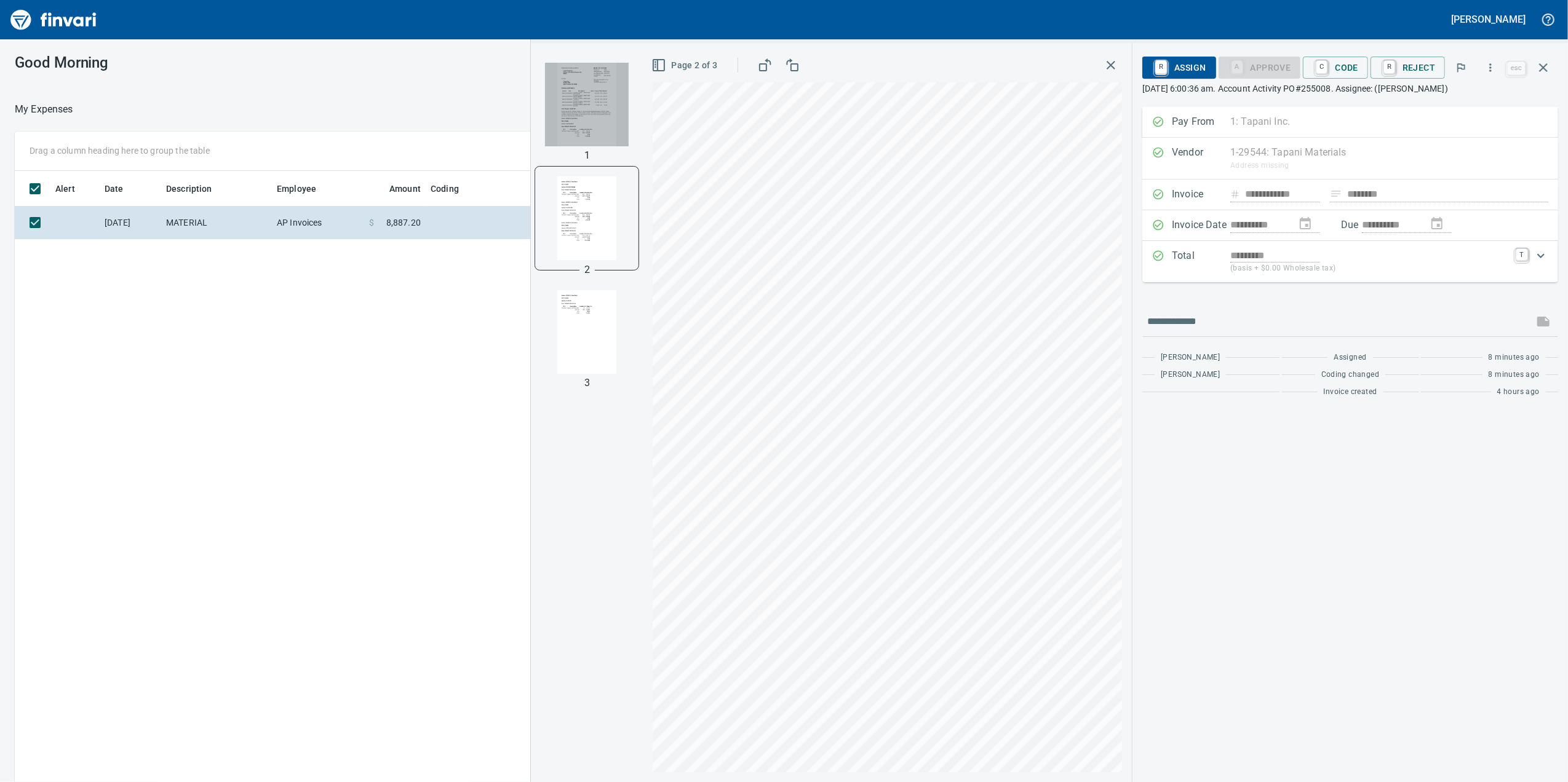
click at [583, 140] on img "button" at bounding box center [587, 105] width 83 height 83
click at [575, 229] on img "button" at bounding box center [587, 218] width 83 height 83
click at [539, 335] on div at bounding box center [587, 332] width 103 height 103
click at [1246, 266] on p "(basis + $0.00 Wholesale tax)" at bounding box center [1369, 268] width 278 height 12
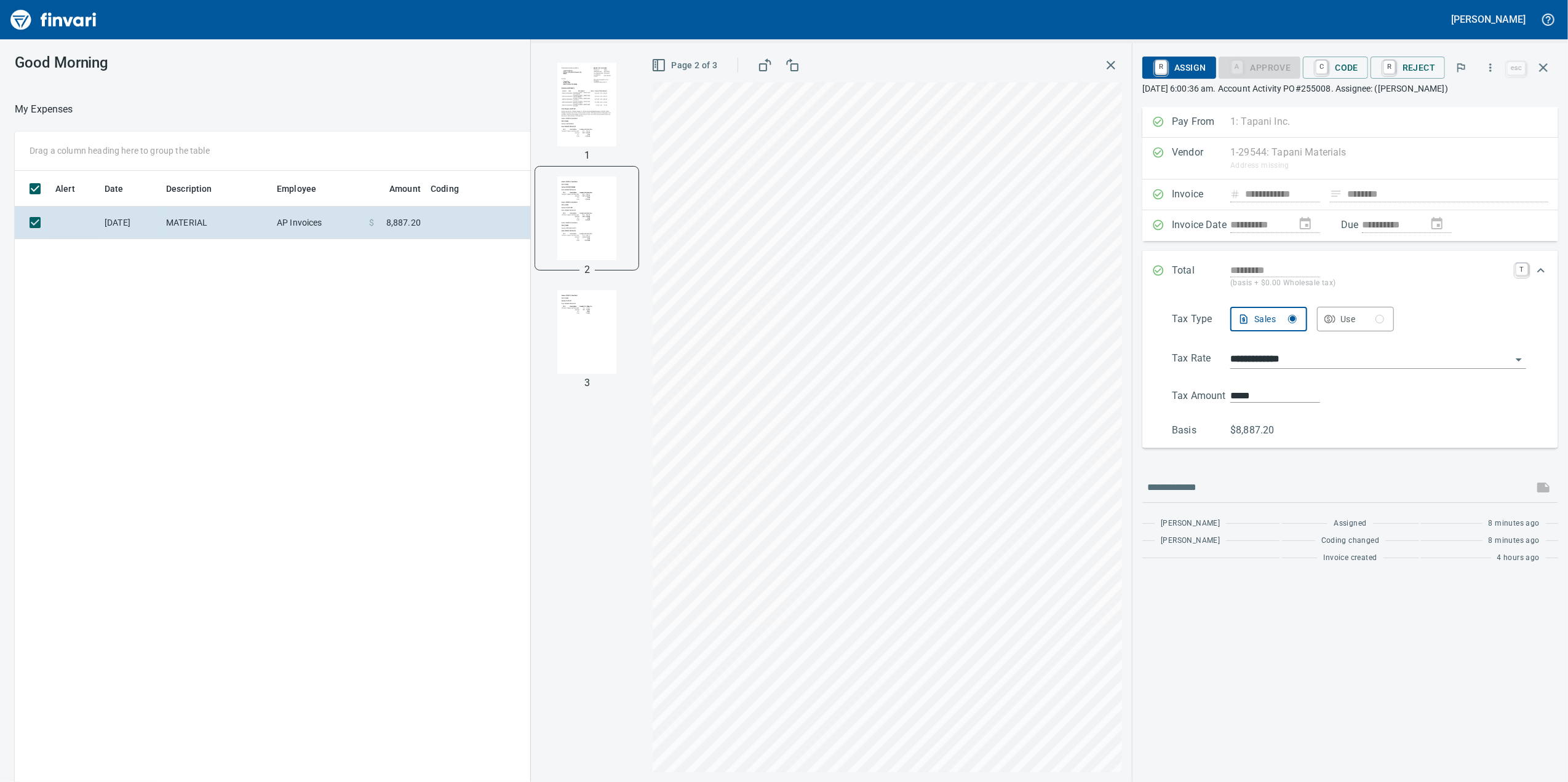
click at [1242, 261] on div "Total ********* (basis + $0.00 Wholesale tax) T" at bounding box center [1350, 276] width 416 height 51
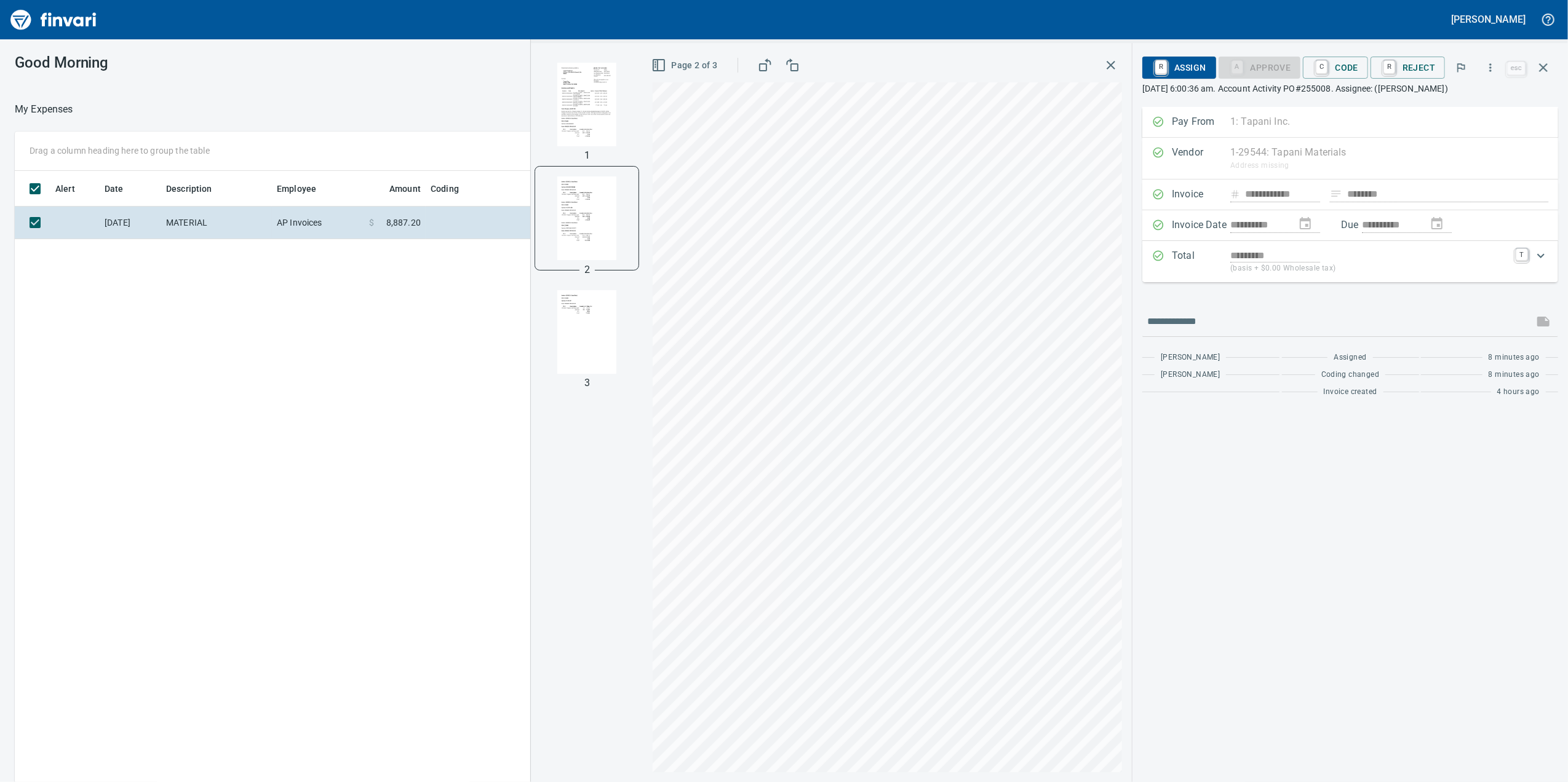
click at [1331, 80] on div "R Assign A Approve C Code R Reject" at bounding box center [1323, 67] width 362 height 27
click at [1331, 78] on span "C Code" at bounding box center [1336, 68] width 46 height 21
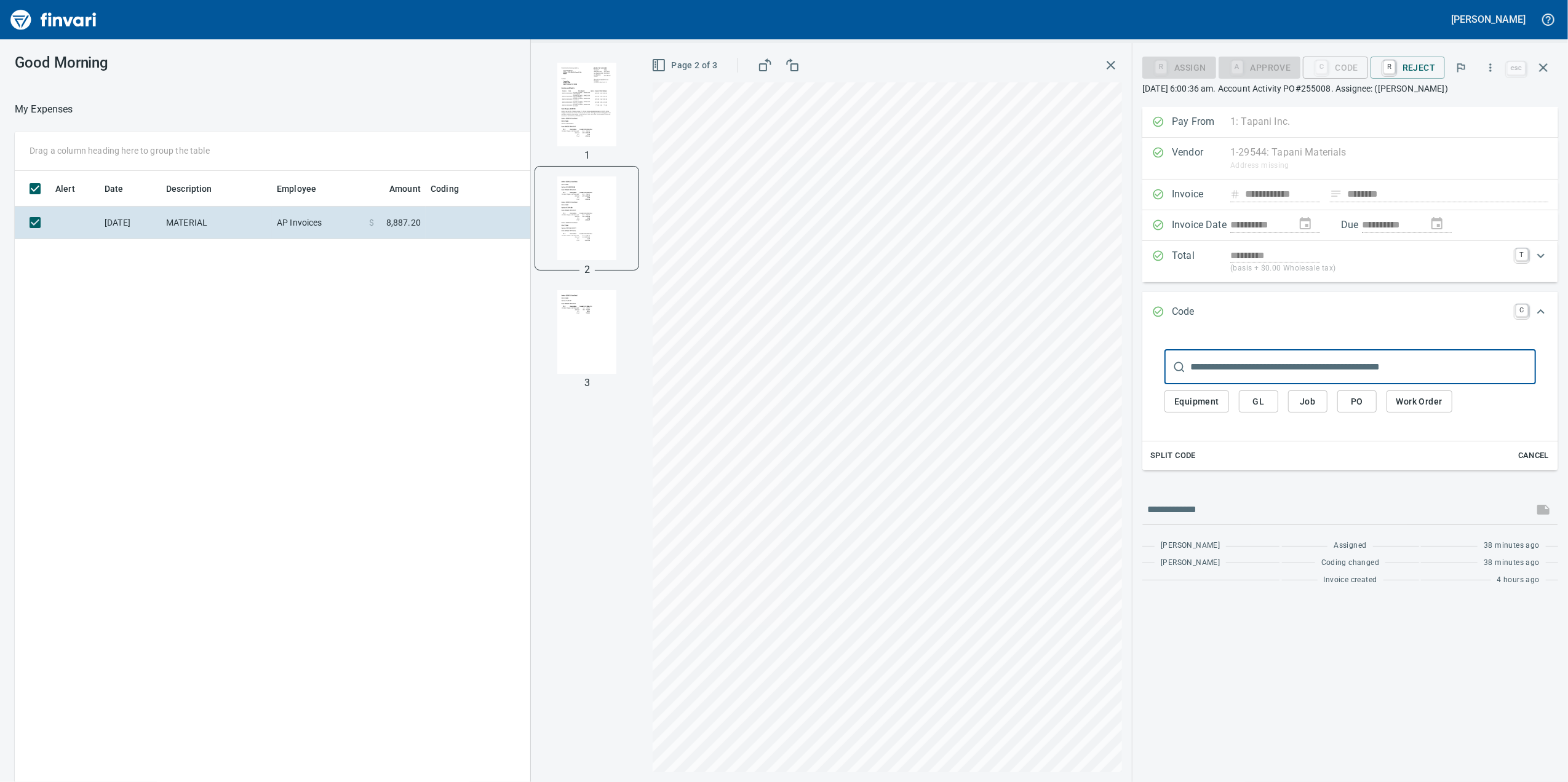
click at [1316, 402] on button "Job" at bounding box center [1308, 402] width 39 height 23
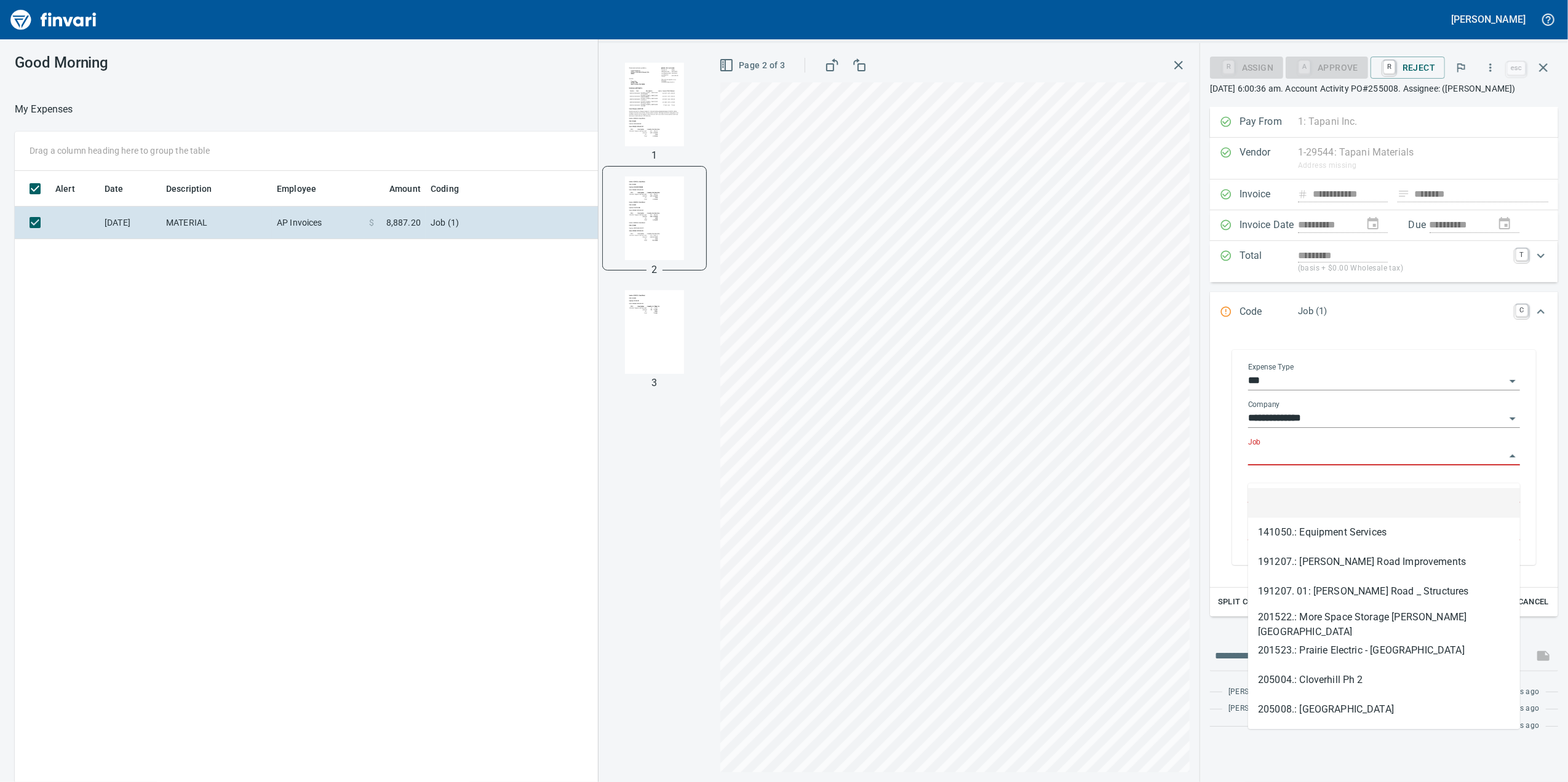
scroll to position [635, 1206]
click at [1288, 465] on input "Job" at bounding box center [1377, 456] width 257 height 17
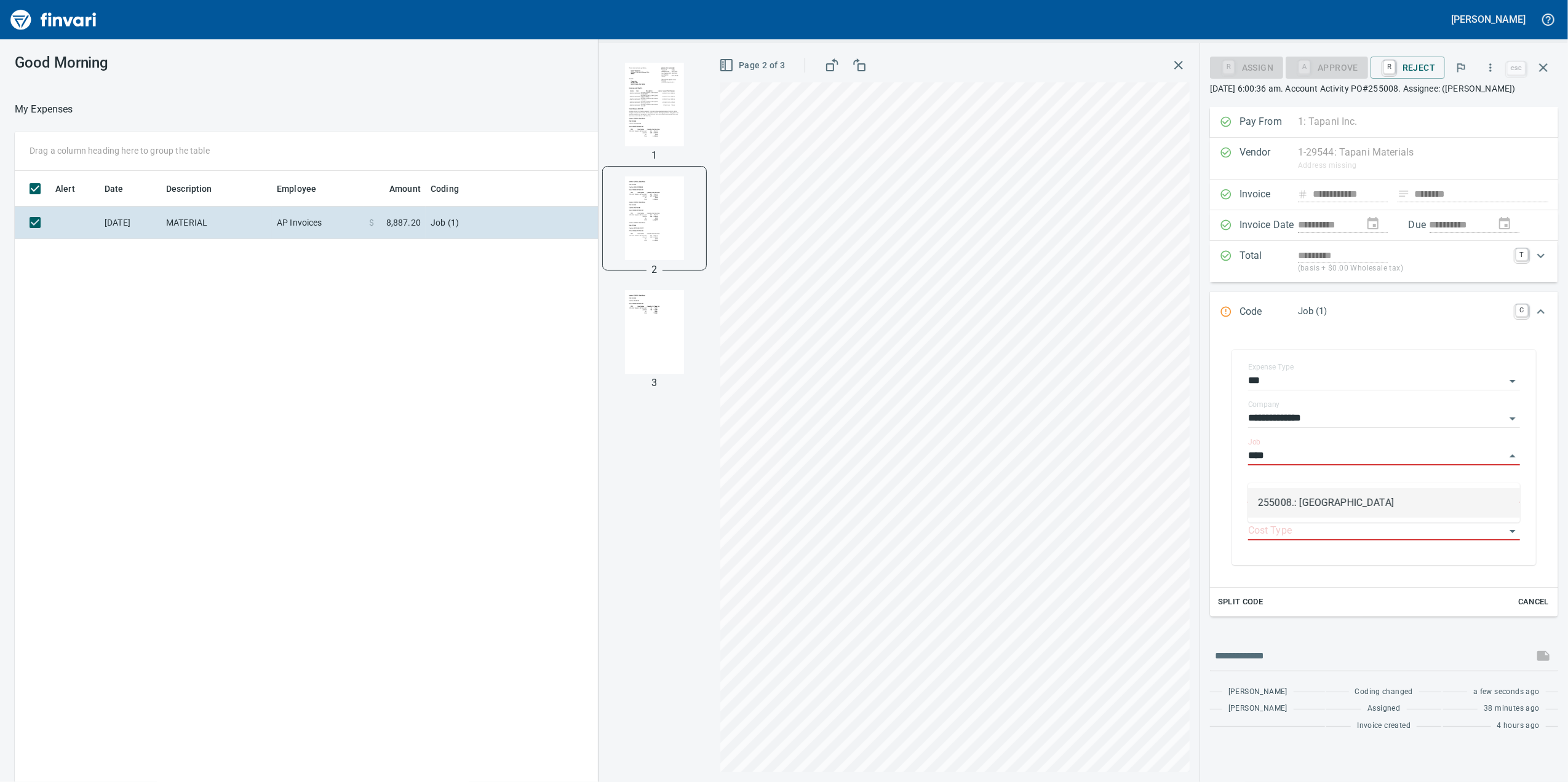
click at [1302, 504] on li "255008.: [GEOGRAPHIC_DATA]" at bounding box center [1384, 503] width 272 height 29
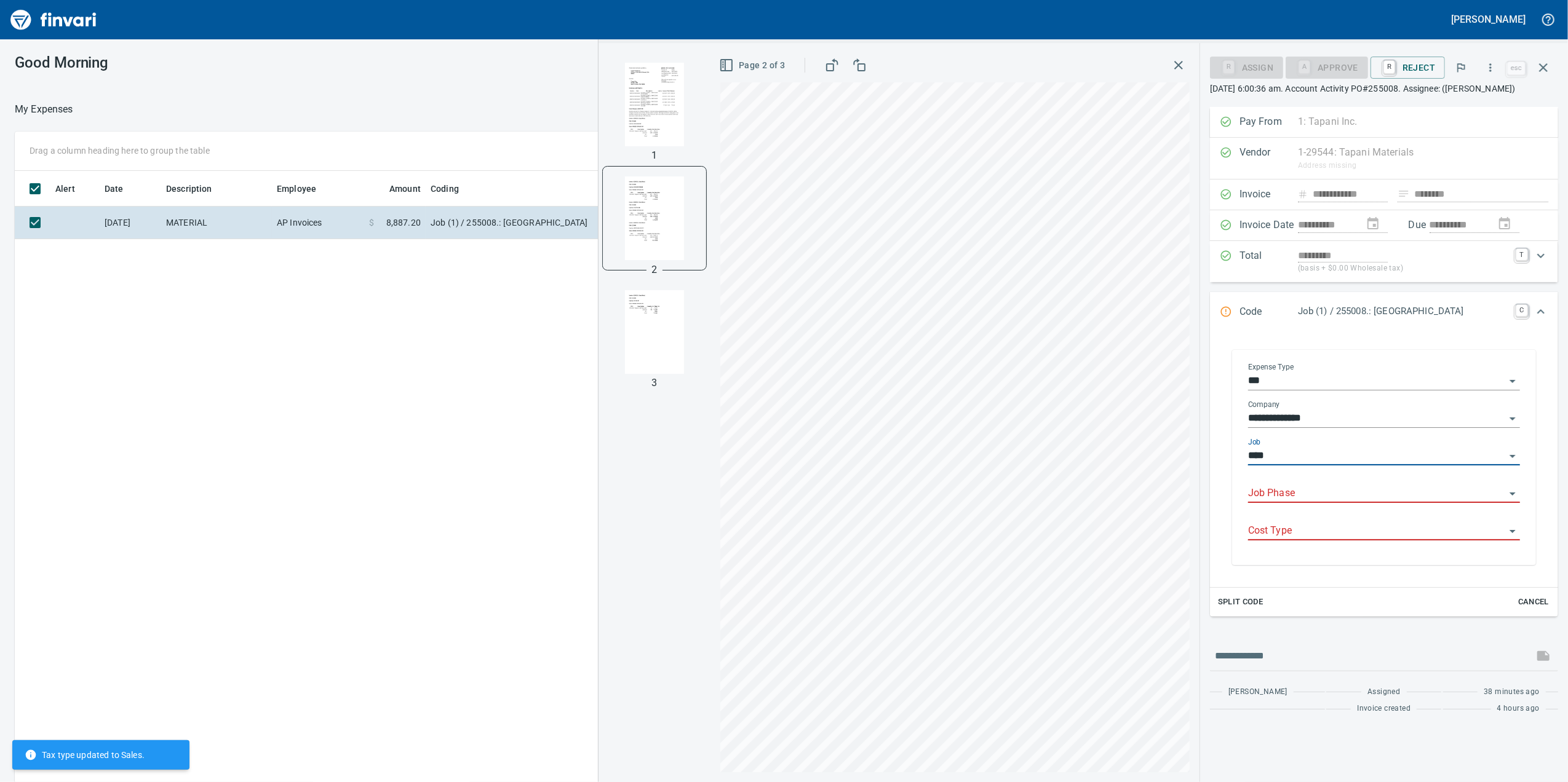
type input "**********"
click at [1291, 502] on input "Job Phase" at bounding box center [1377, 493] width 257 height 17
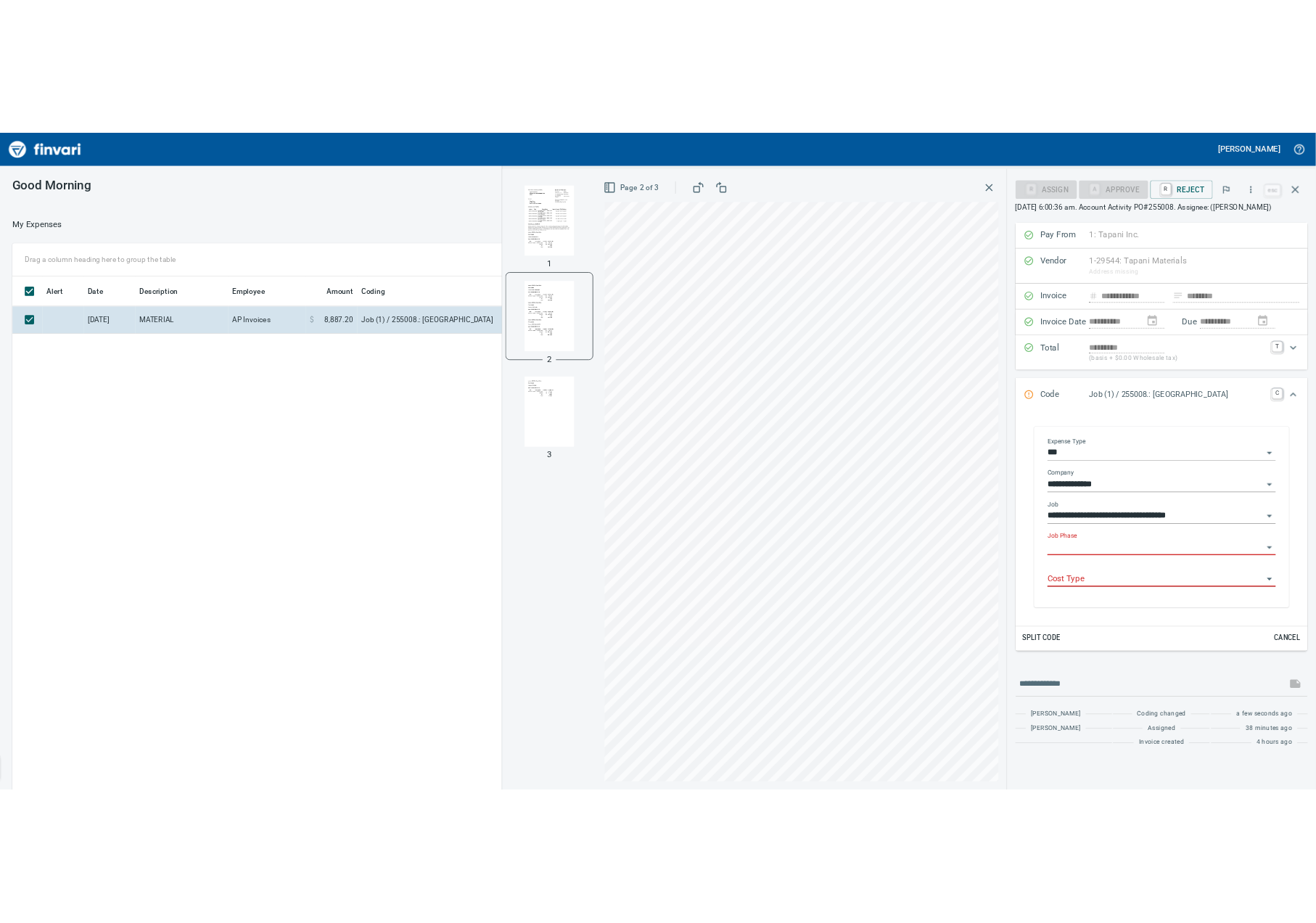
scroll to position [749, 889]
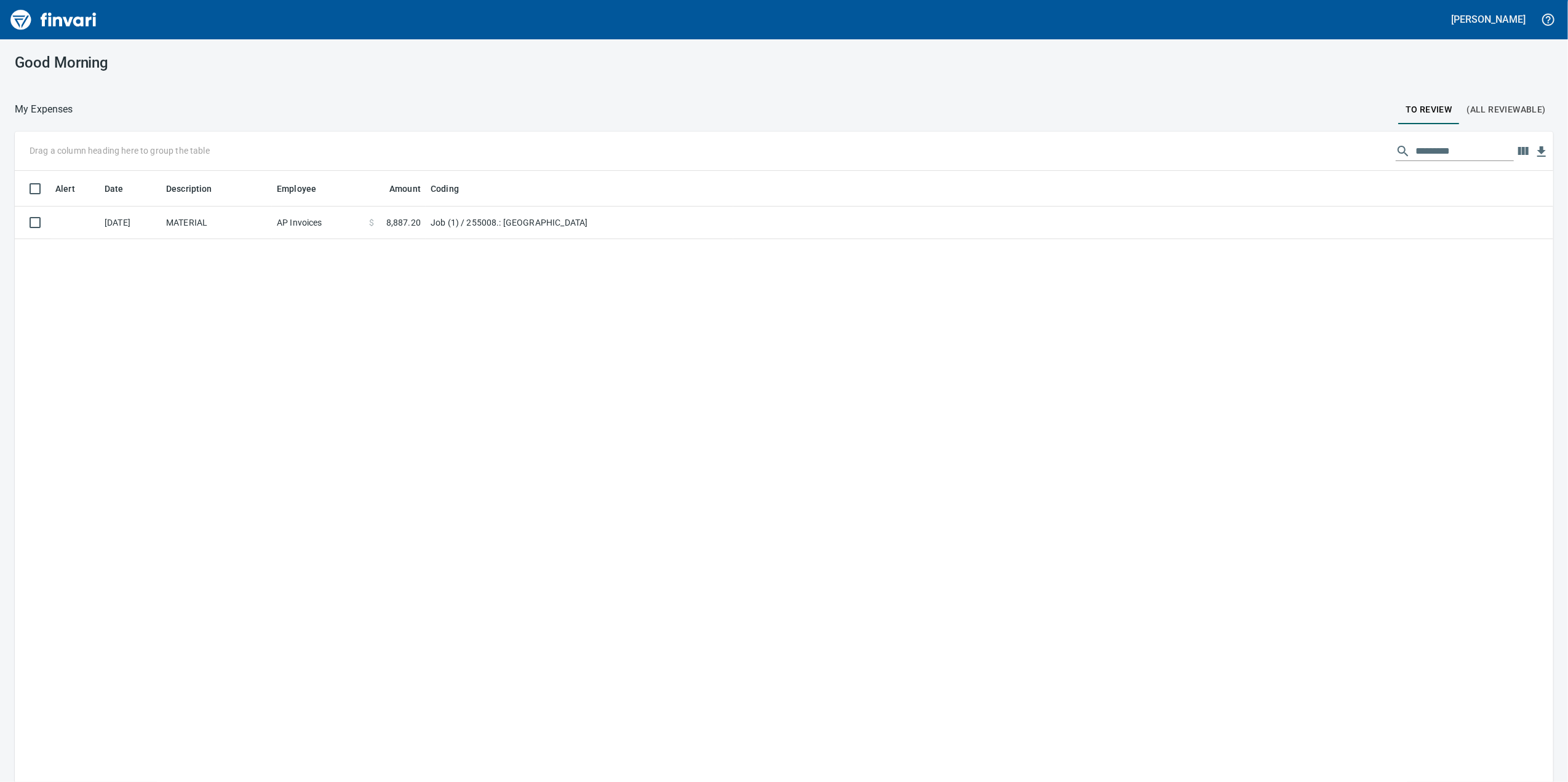
scroll to position [635, 1514]
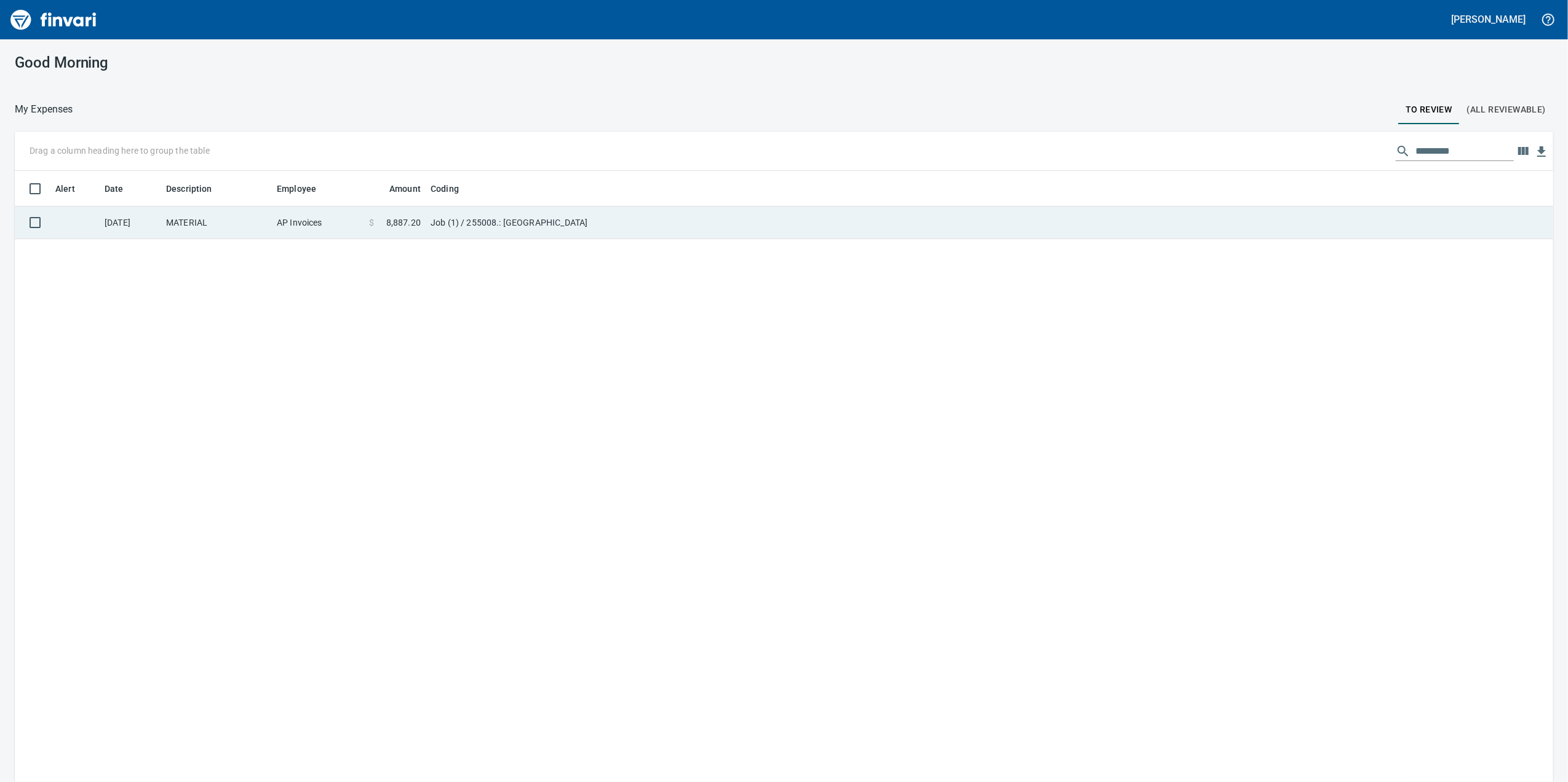
click at [508, 230] on td "Job (1) / 255008.: [GEOGRAPHIC_DATA]" at bounding box center [579, 223] width 308 height 33
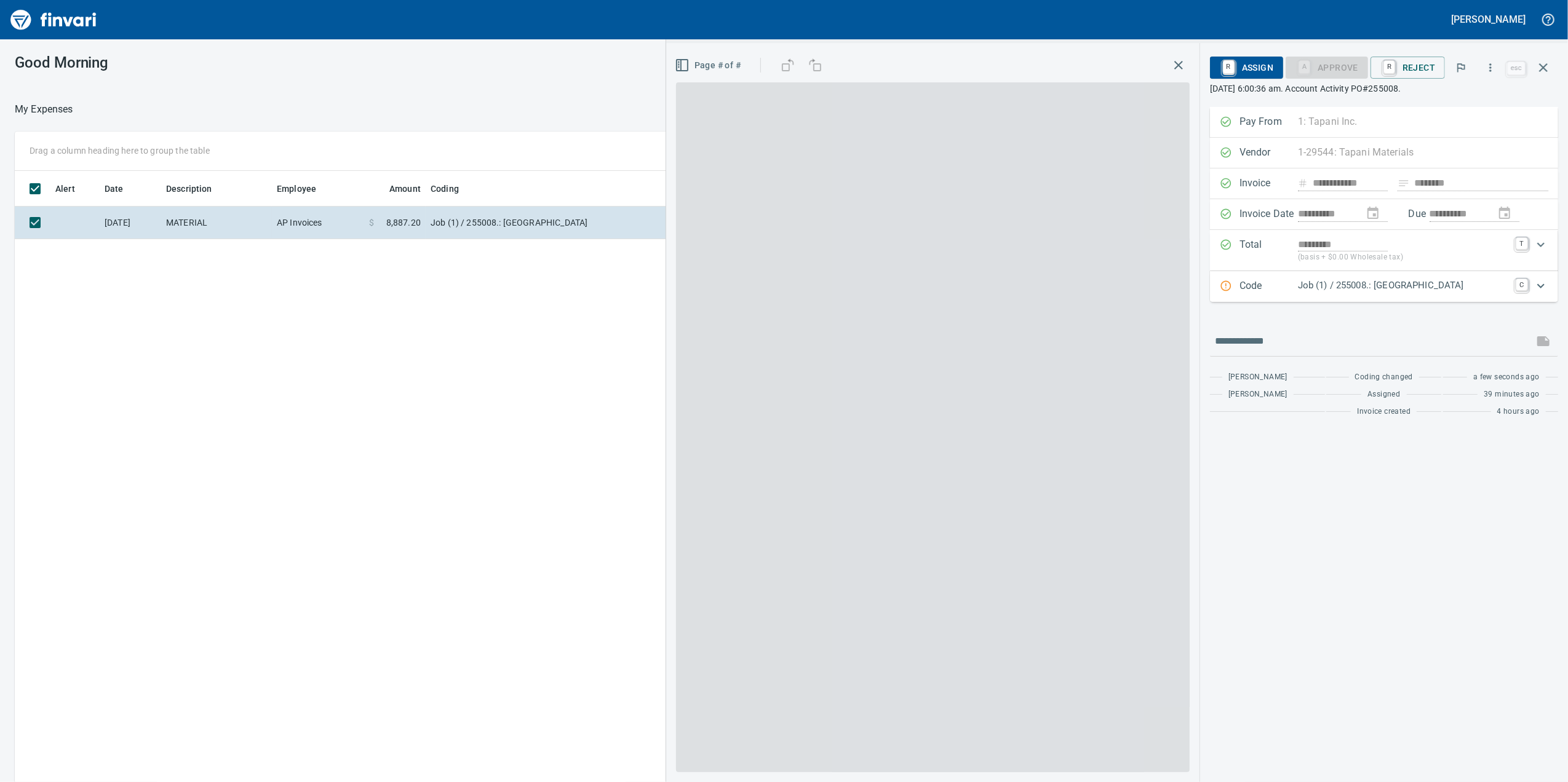
scroll to position [635, 1206]
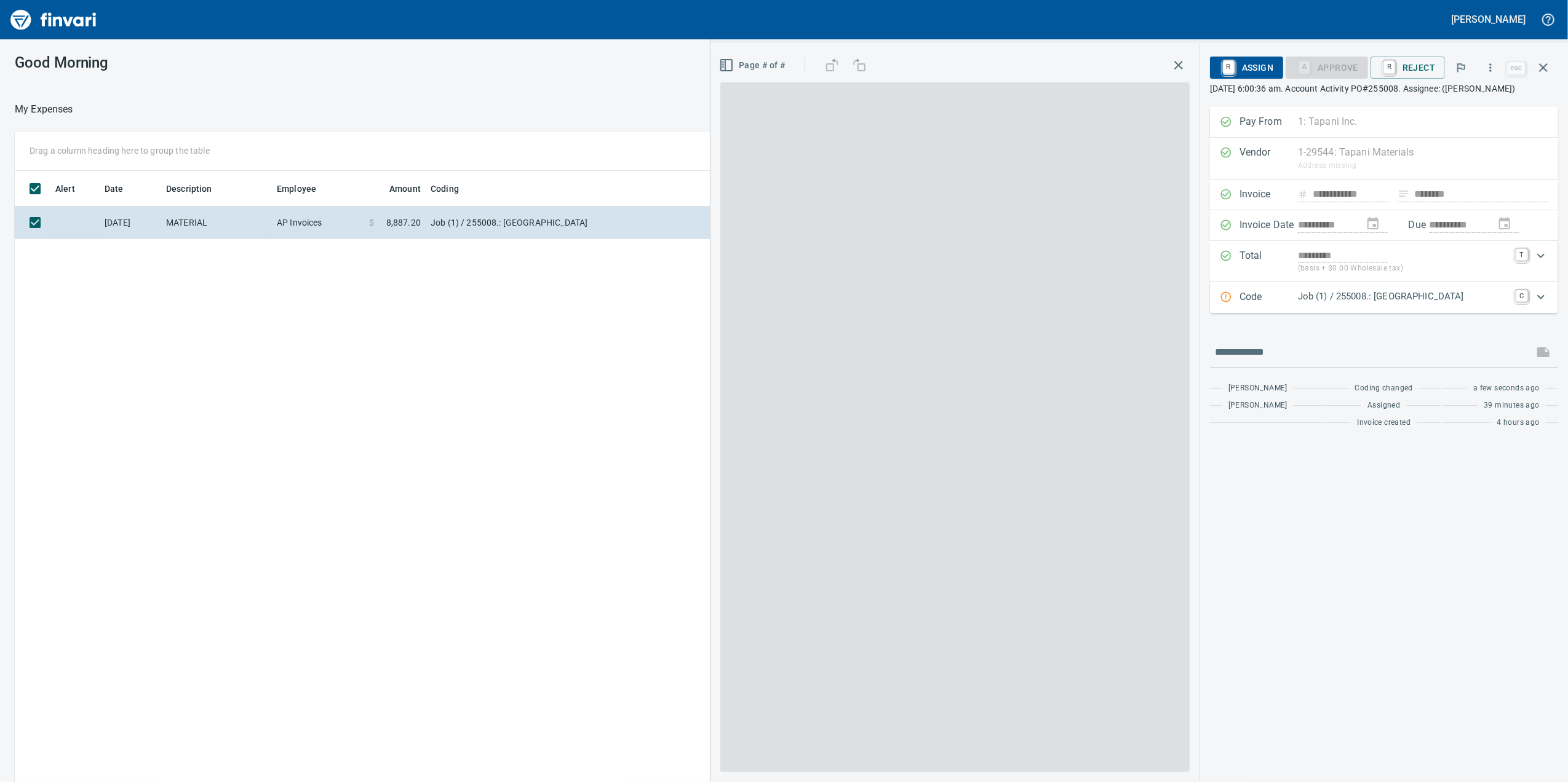
click at [1359, 303] on p "Job (1) / 255008.: [GEOGRAPHIC_DATA]" at bounding box center [1403, 296] width 210 height 14
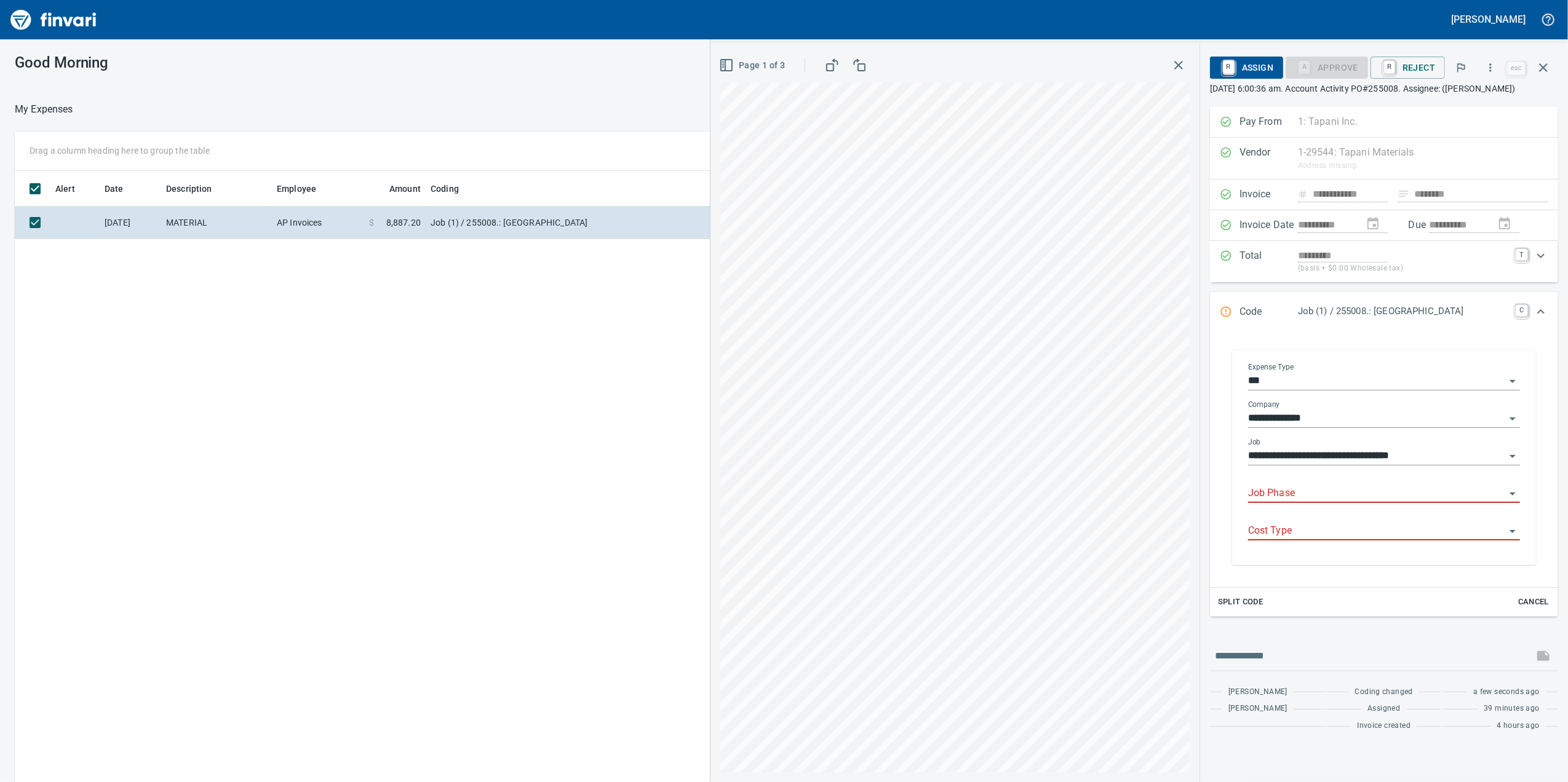
click at [1268, 502] on input "Job Phase" at bounding box center [1377, 493] width 257 height 17
click at [1276, 502] on input "Job Phase" at bounding box center [1377, 493] width 257 height 17
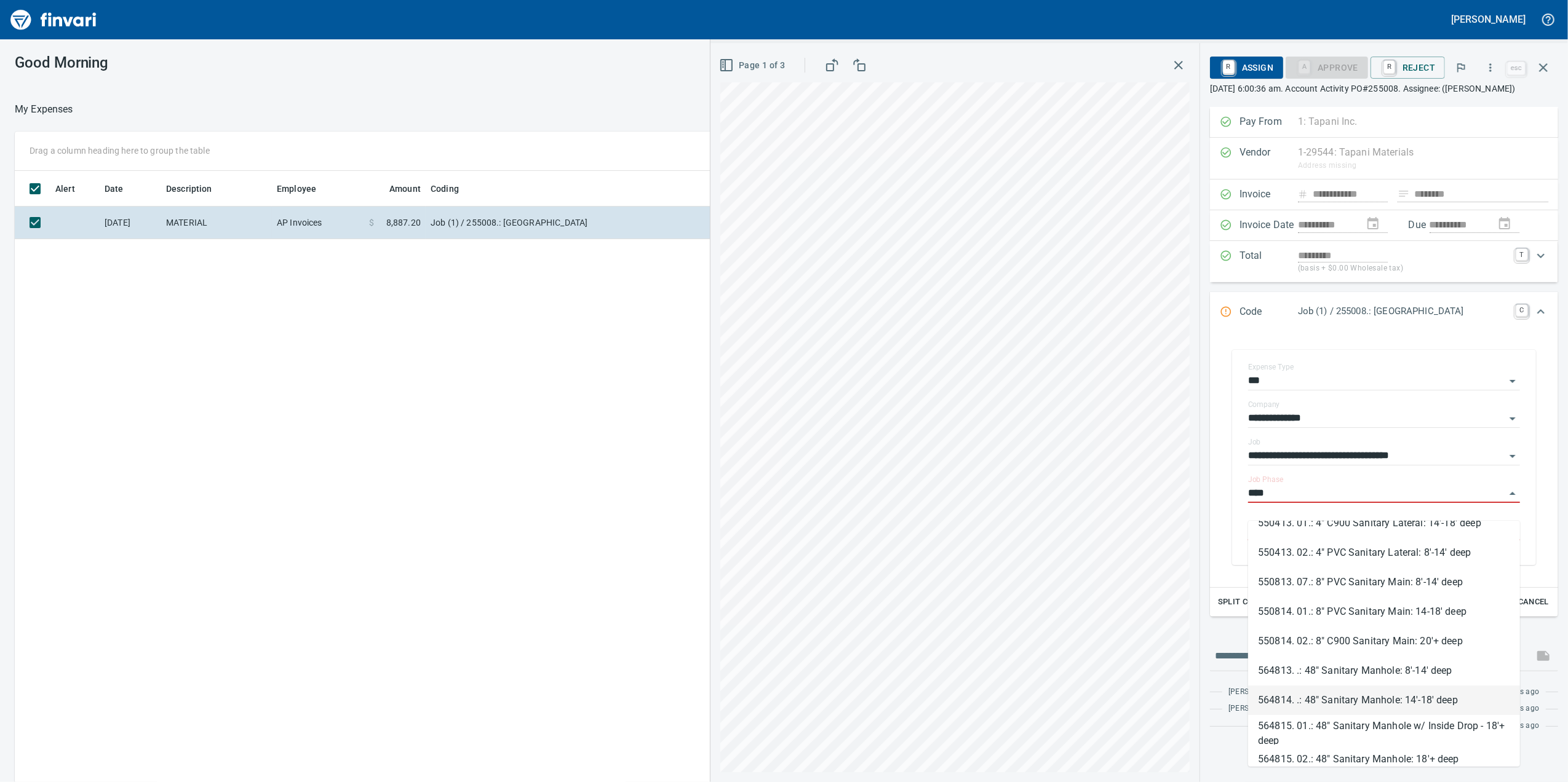
scroll to position [0, 0]
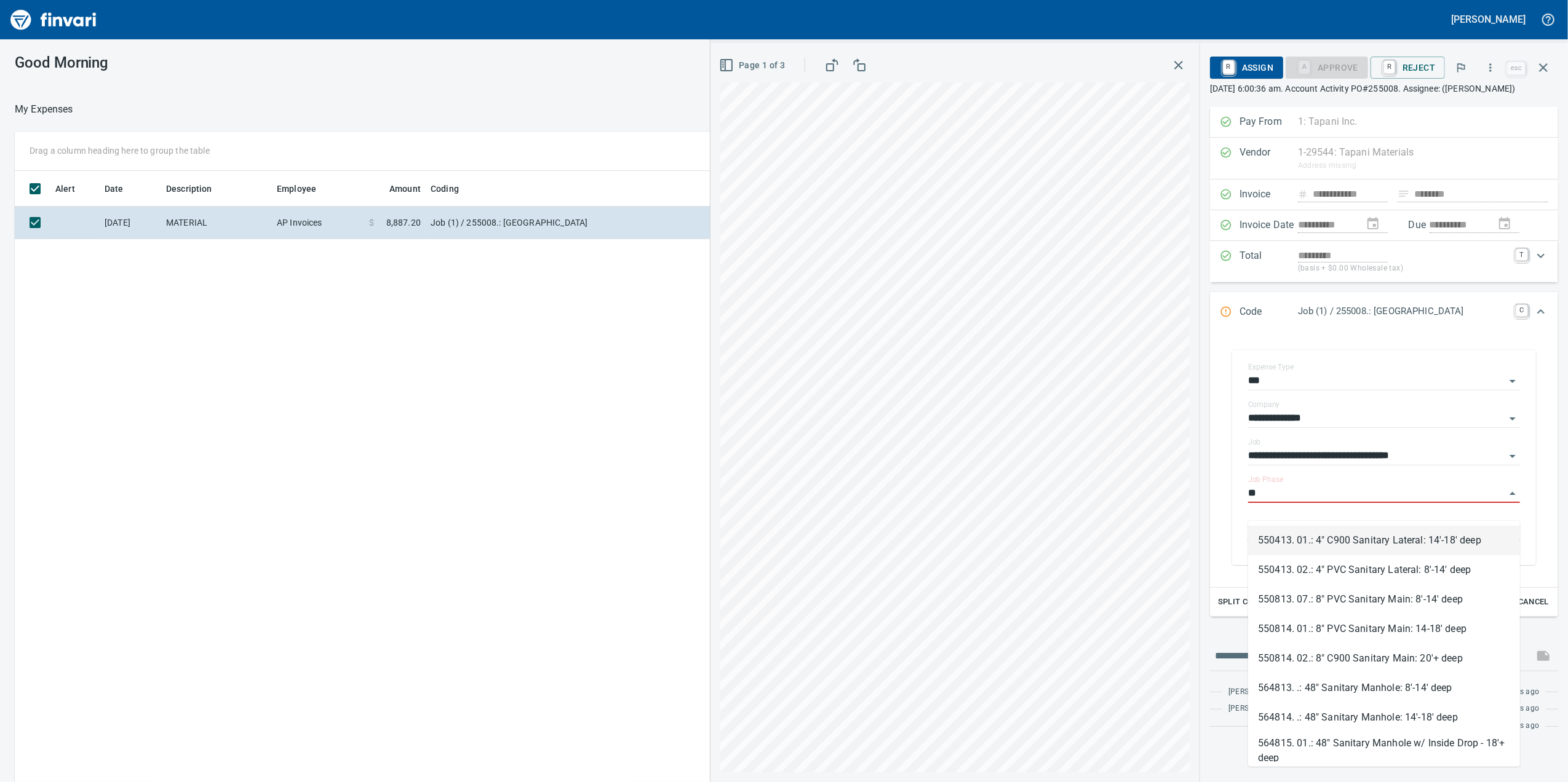
type input "*"
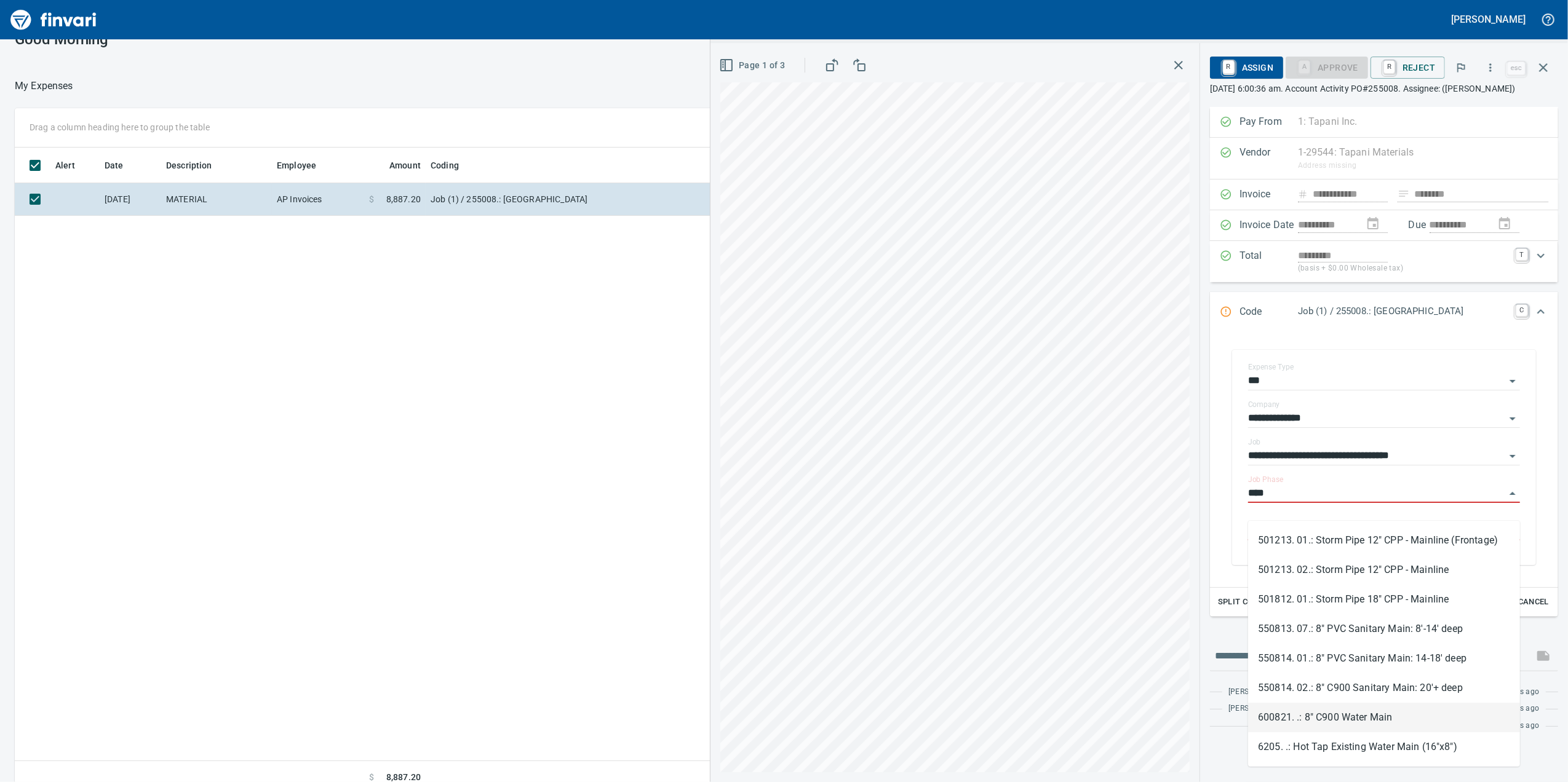
scroll to position [36, 0]
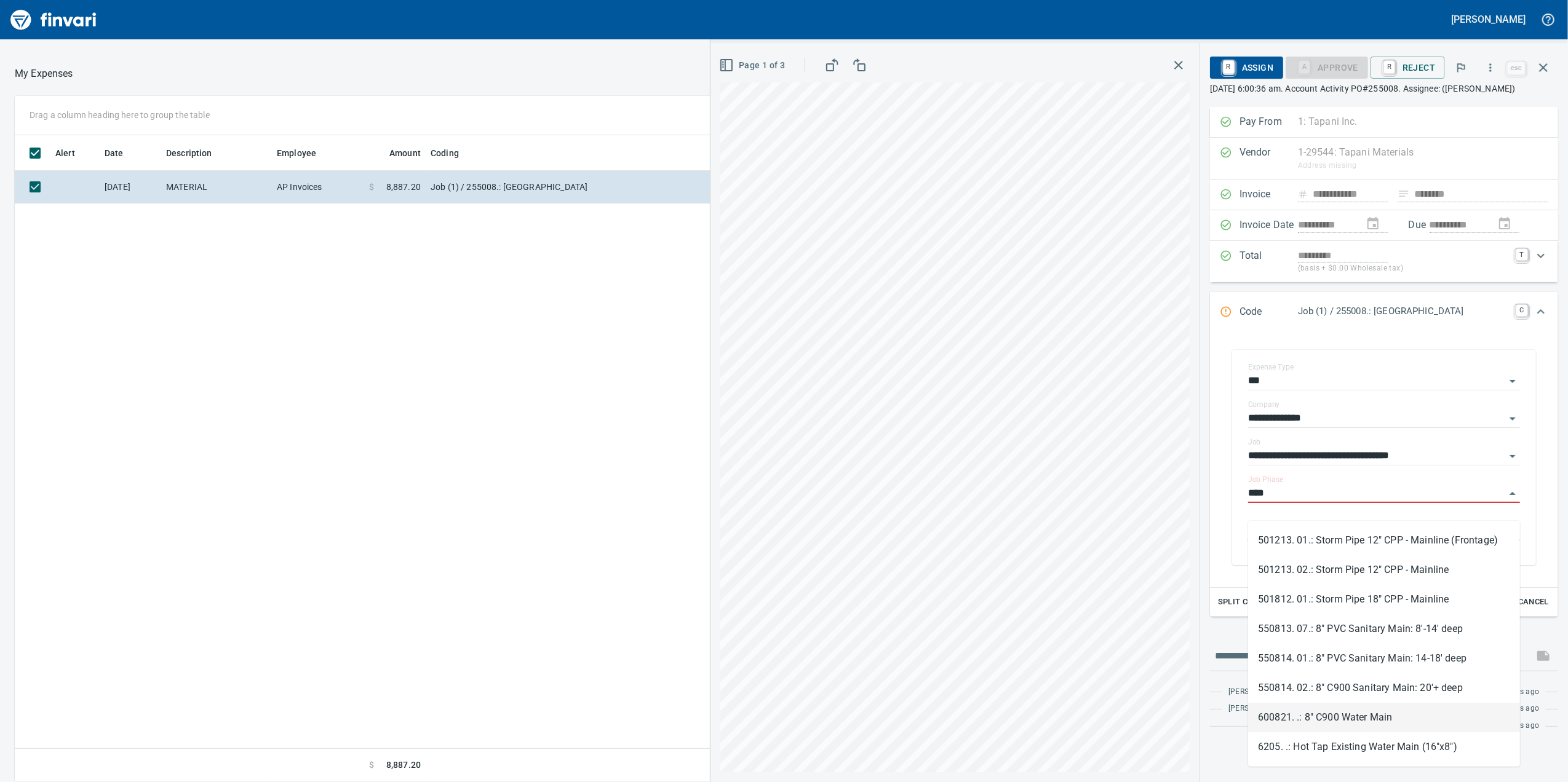
type input "****"
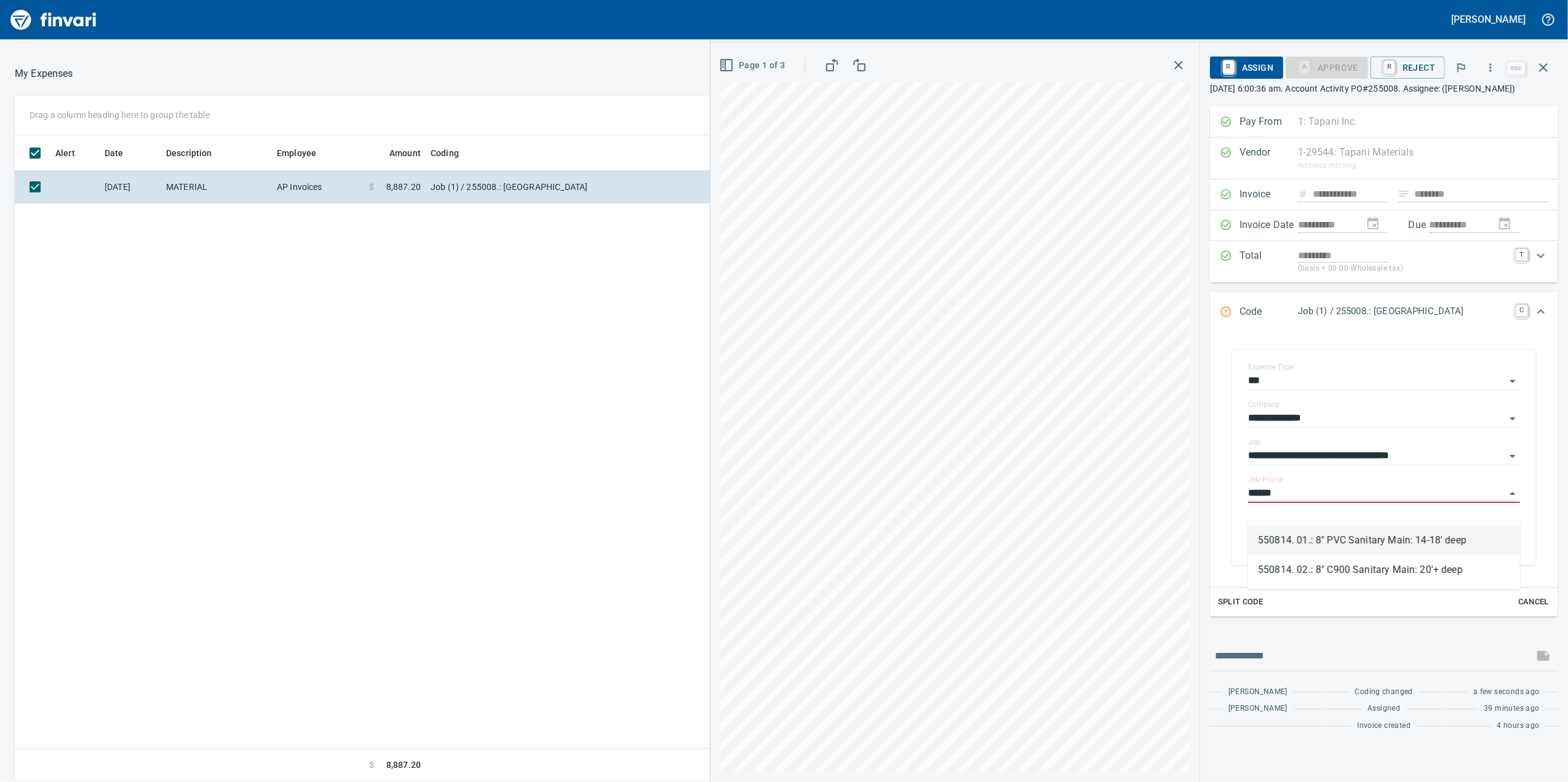
scroll to position [635, 1206]
click at [1391, 573] on li "550814. 02.: 8" C900 Sanitary Main: 20'+ deep" at bounding box center [1384, 570] width 272 height 29
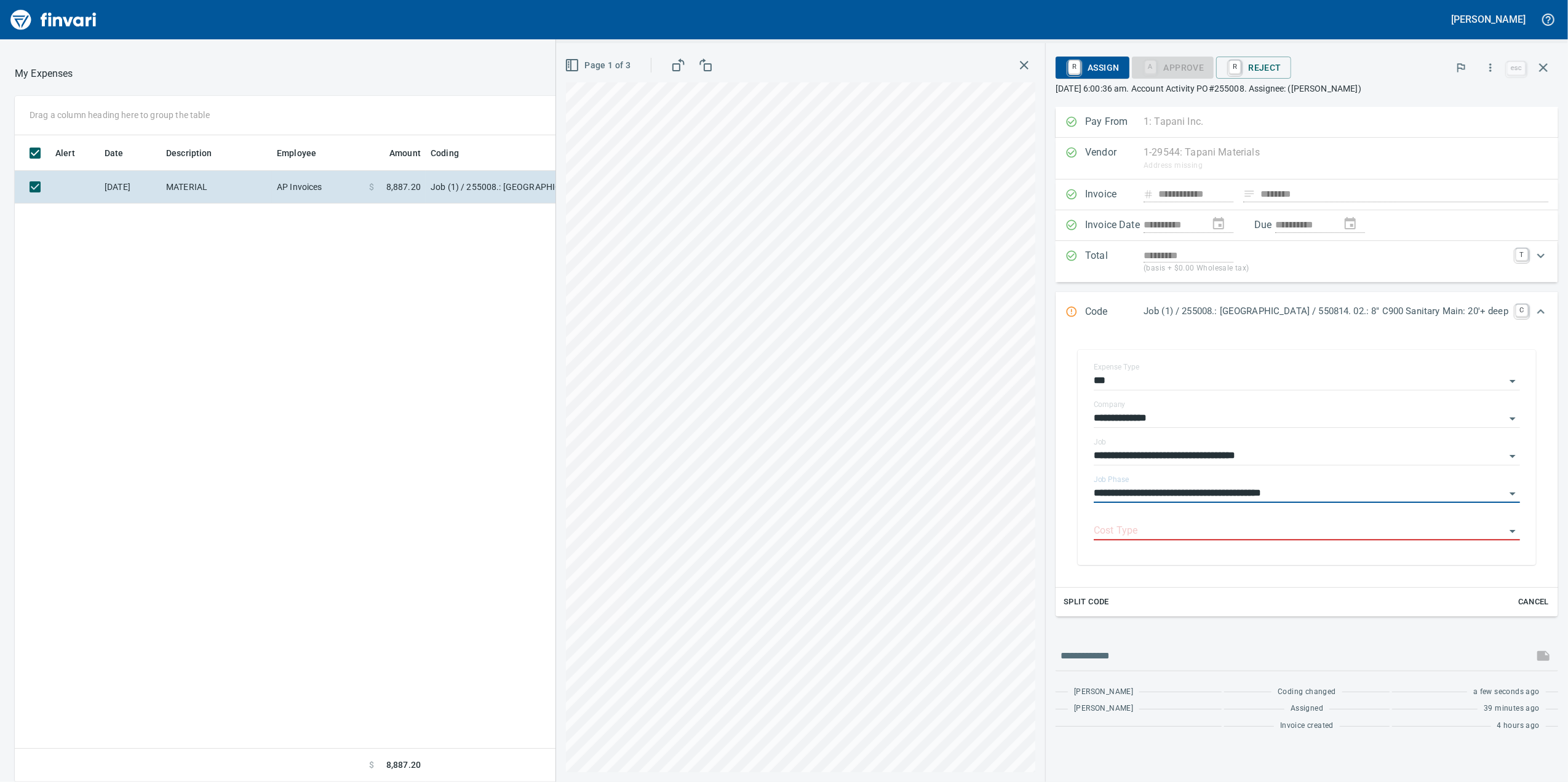
type input "**********"
click at [1096, 520] on div "Cost Type" at bounding box center [1306, 527] width 426 height 28
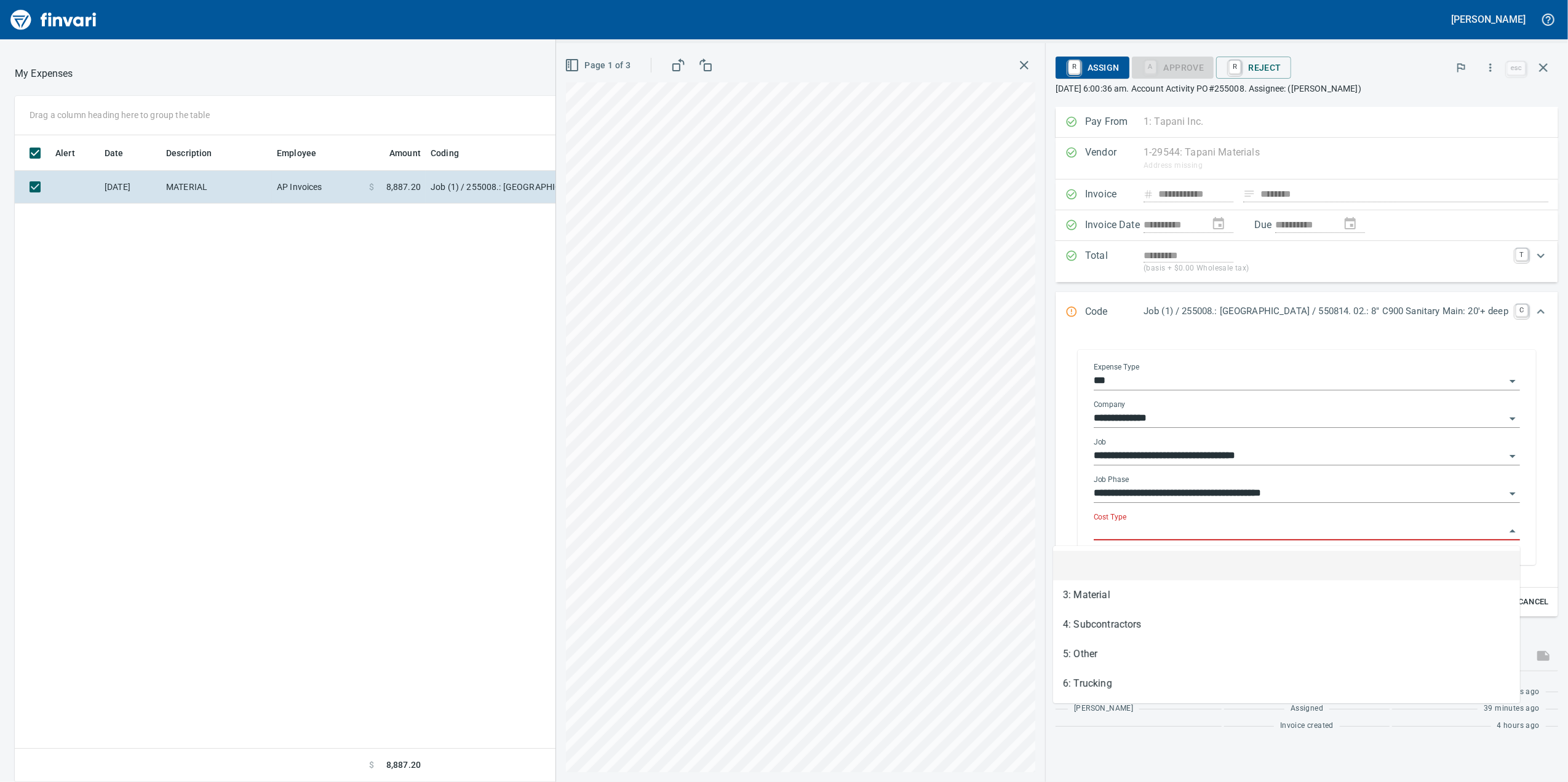
click at [1093, 529] on input "Cost Type" at bounding box center [1299, 531] width 412 height 17
click at [1076, 593] on li "3: Material" at bounding box center [1286, 595] width 466 height 29
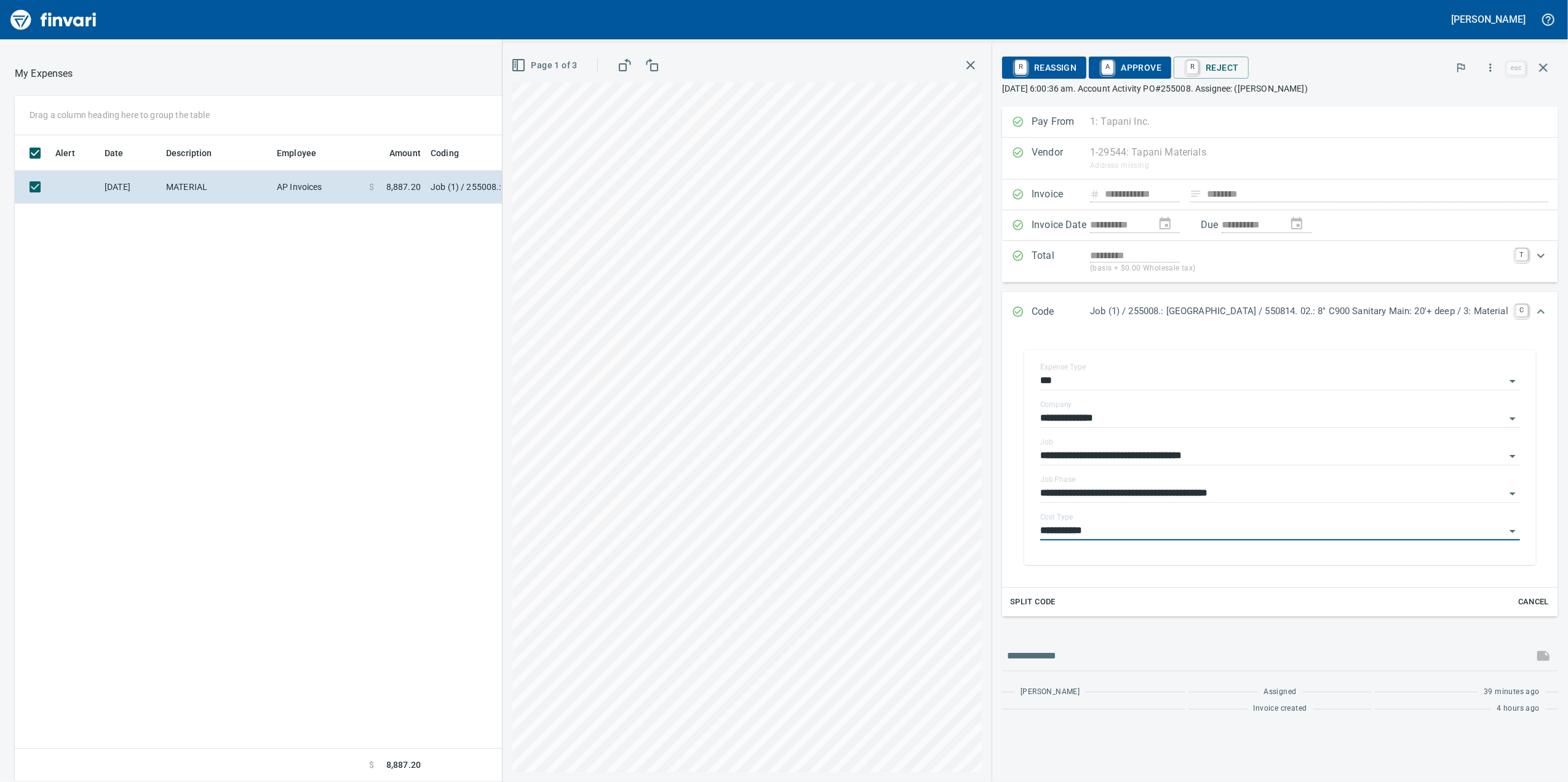
type input "**********"
click at [1081, 83] on p "[DATE] 6:00:36 am. Account Activity PO#255008. Assignee: ([PERSON_NAME])" at bounding box center [1279, 88] width 556 height 12
click at [1093, 54] on div "R Reassign A Approve R Reject" at bounding box center [1252, 67] width 502 height 27
click at [1093, 55] on div "R Reassign A Approve R Reject" at bounding box center [1252, 67] width 502 height 27
drag, startPoint x: 1093, startPoint y: 55, endPoint x: 1081, endPoint y: 65, distance: 15.6
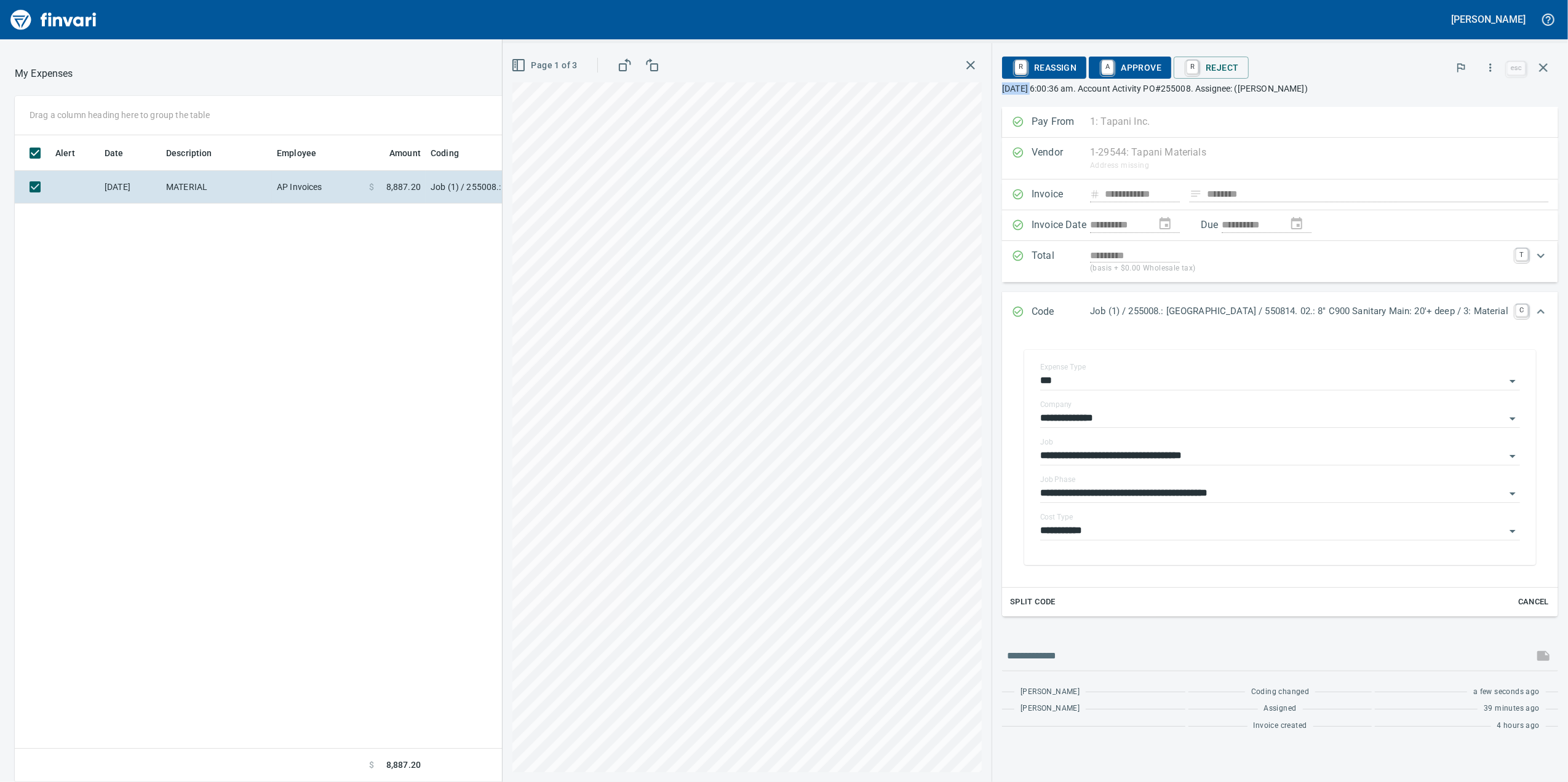
click at [1098, 65] on span "A Approve" at bounding box center [1129, 68] width 63 height 21
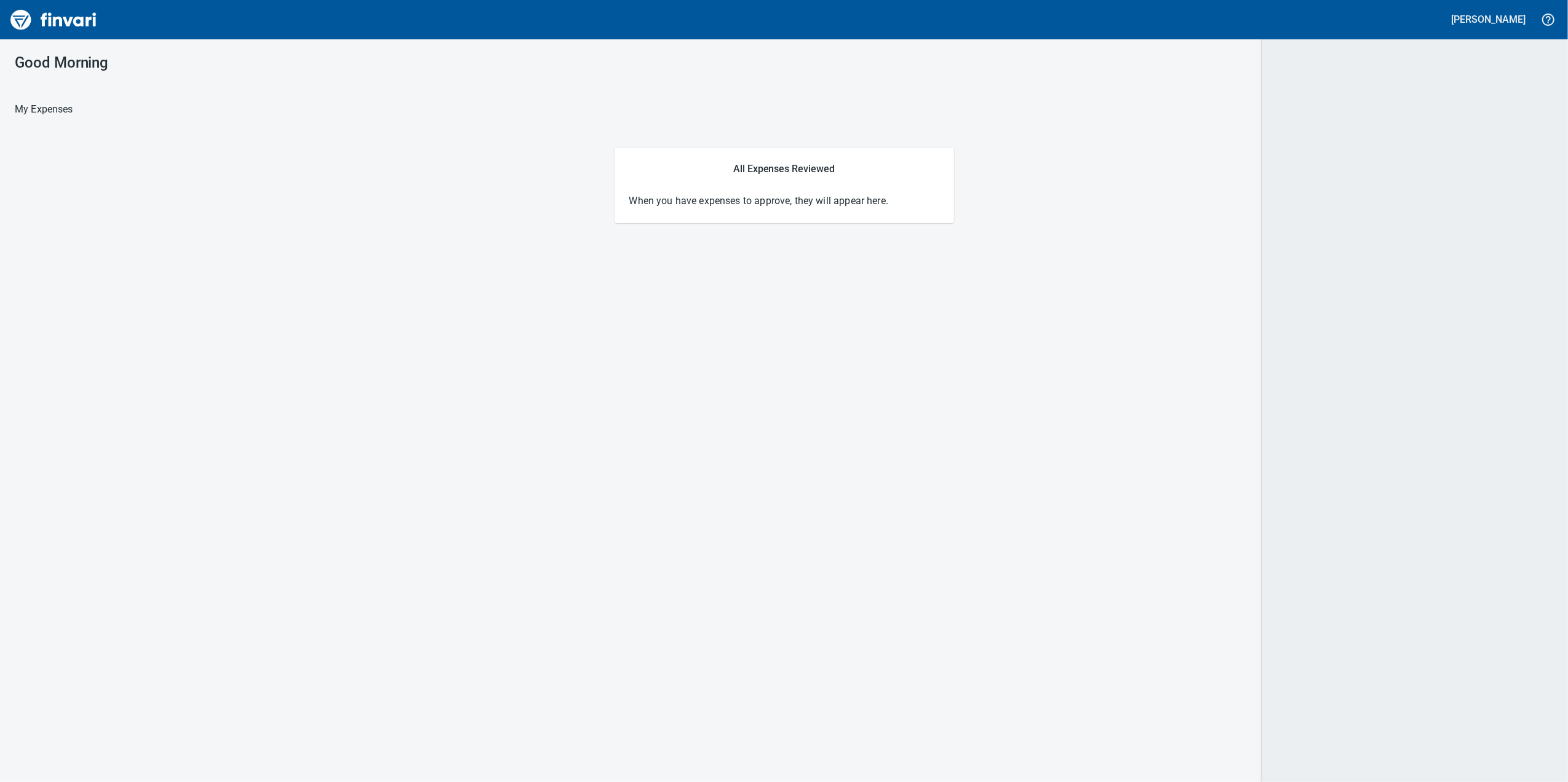
scroll to position [0, 0]
